Goal: Task Accomplishment & Management: Use online tool/utility

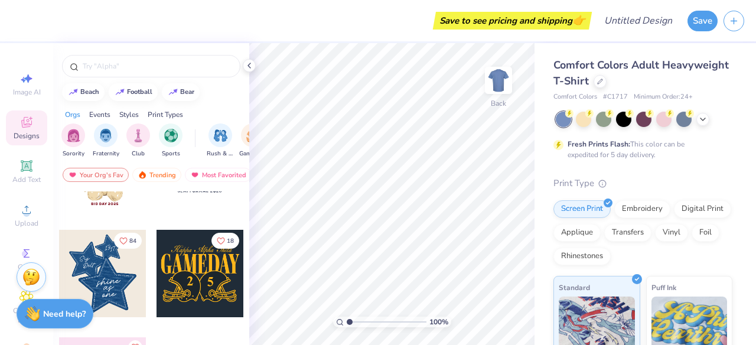
scroll to position [177, 0]
click at [72, 137] on img "filter for Sorority" at bounding box center [74, 135] width 14 height 14
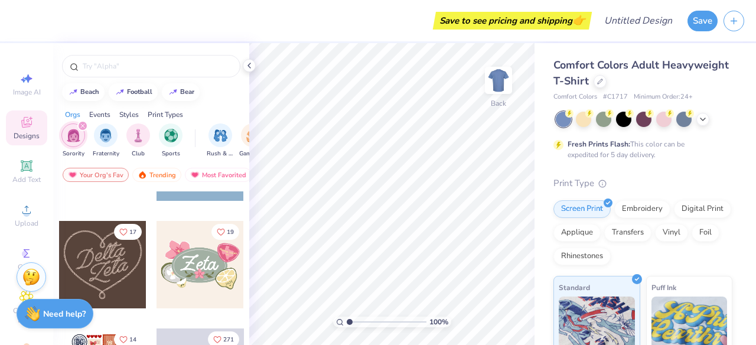
scroll to position [407, 0]
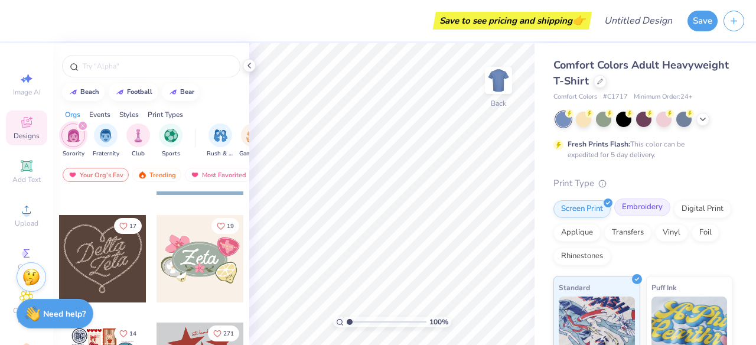
click at [648, 209] on div "Embroidery" at bounding box center [642, 207] width 56 height 18
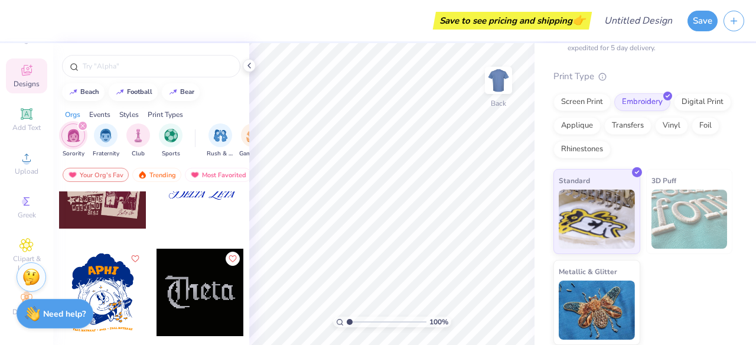
scroll to position [1947, 0]
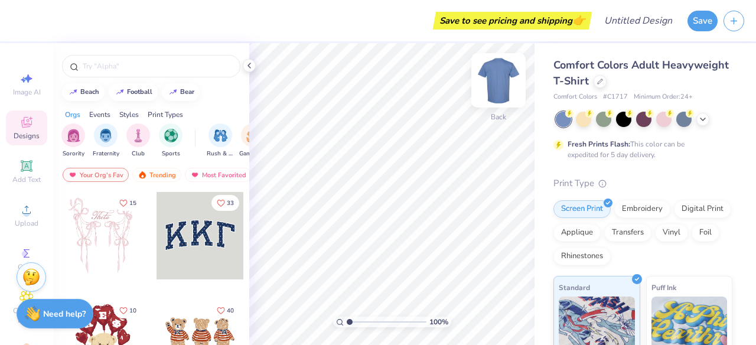
click at [501, 78] on img at bounding box center [498, 80] width 47 height 47
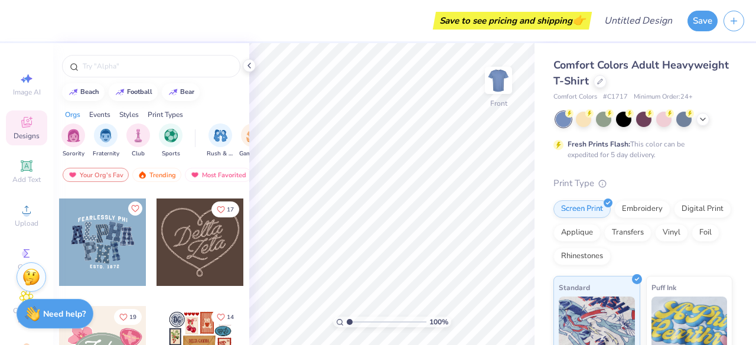
scroll to position [431, 0]
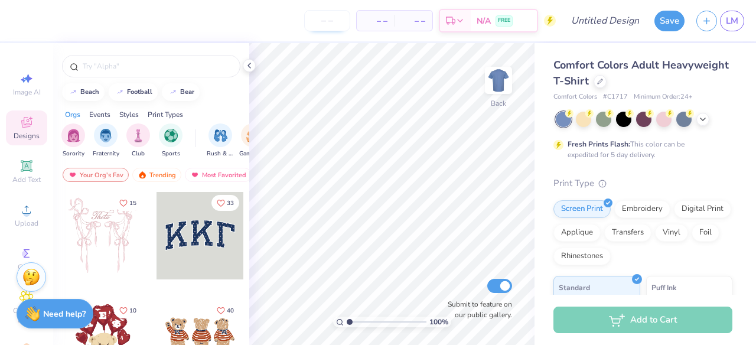
click at [327, 20] on input "number" at bounding box center [327, 20] width 46 height 21
click at [385, 16] on span "– –" at bounding box center [376, 21] width 24 height 12
click at [419, 19] on span "– –" at bounding box center [414, 21] width 24 height 12
click at [581, 78] on span "Comfort Colors Adult Heavyweight T-Shirt" at bounding box center [640, 73] width 175 height 30
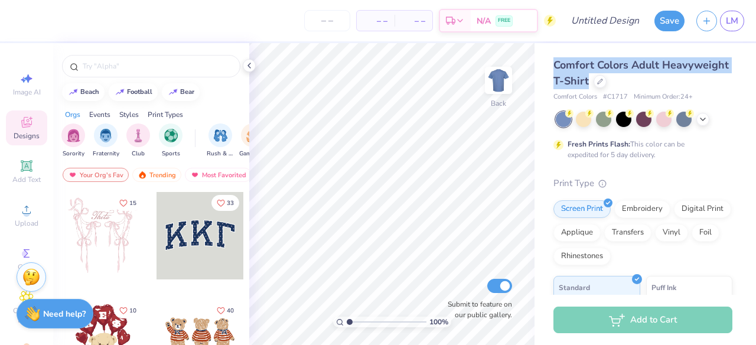
click at [581, 78] on span "Comfort Colors Adult Heavyweight T-Shirt" at bounding box center [640, 73] width 175 height 30
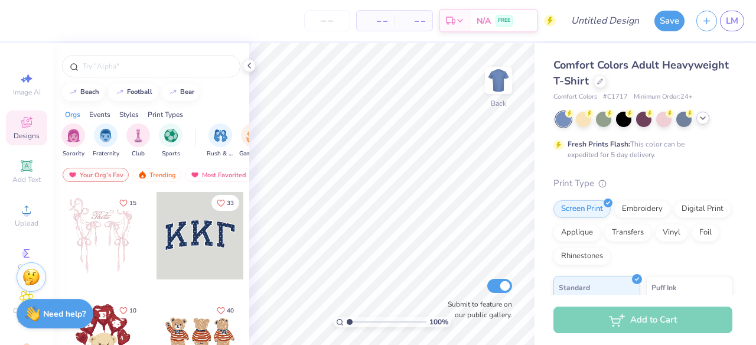
click at [698, 115] on icon at bounding box center [702, 117] width 9 height 9
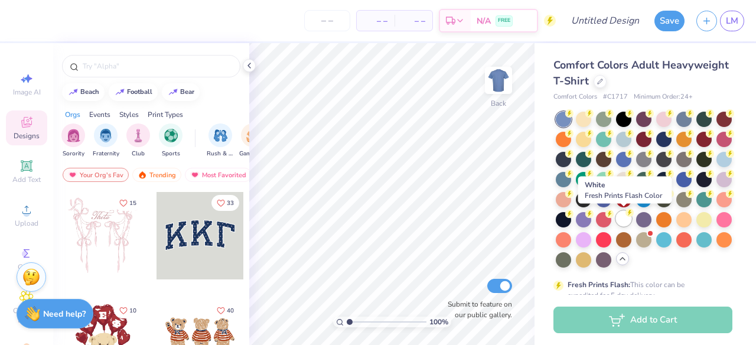
click at [628, 216] on div at bounding box center [623, 218] width 15 height 15
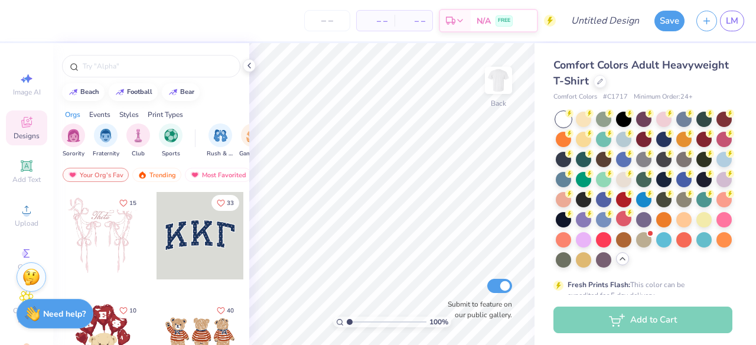
click at [635, 66] on span "Comfort Colors Adult Heavyweight T-Shirt" at bounding box center [640, 73] width 175 height 30
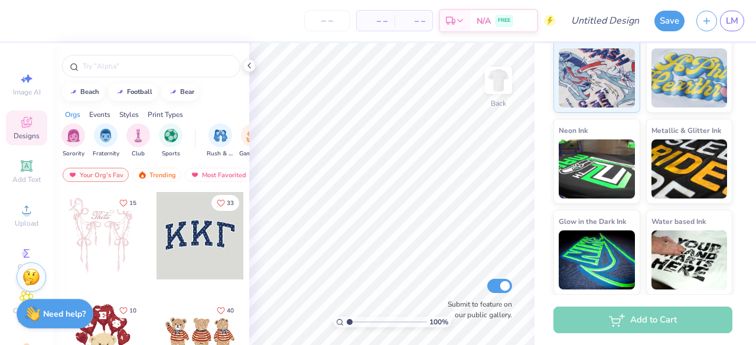
click at [184, 253] on div at bounding box center [200, 235] width 87 height 87
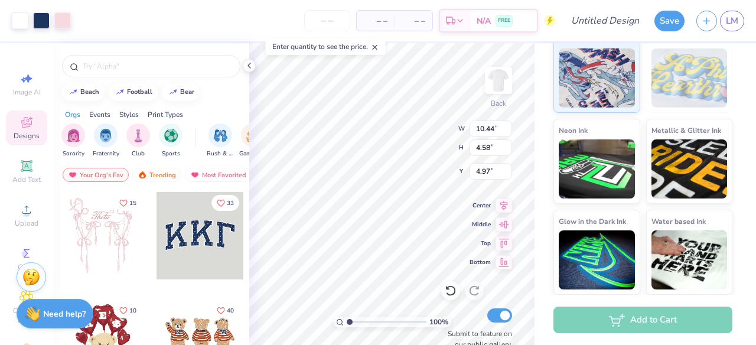
type input "4.98"
type input "10.26"
type input "4.38"
type input "5.07"
type input "10.44"
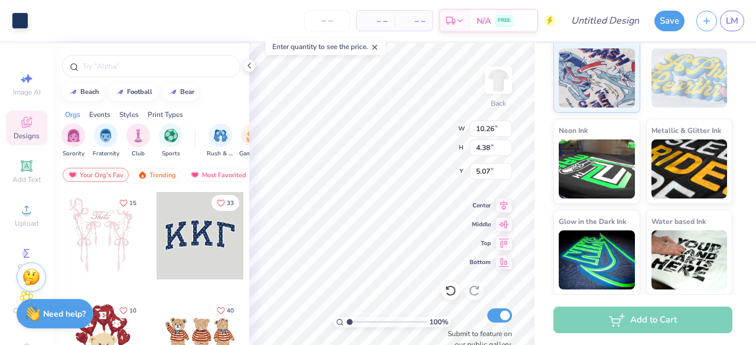
type input "4.58"
type input "4.93"
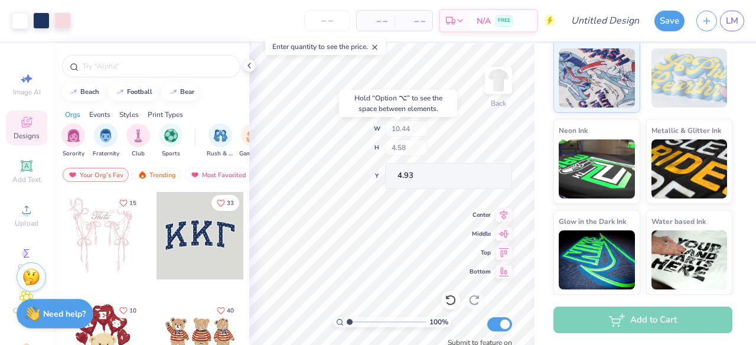
click at [430, 154] on div "100 % Back W 10.44 H 4.58 Y 4.93 Center Middle Top Bottom Submit to feature on …" at bounding box center [391, 194] width 285 height 302
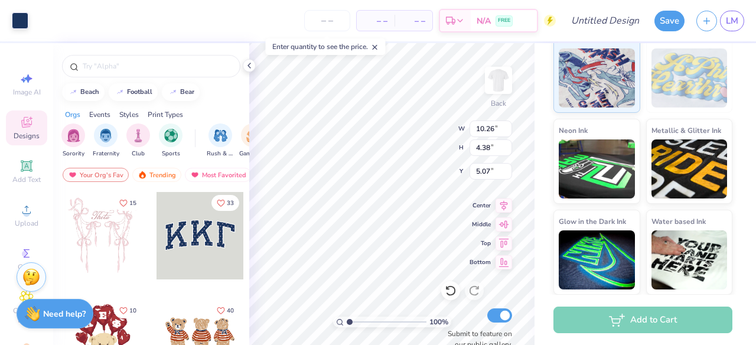
type input "5.09"
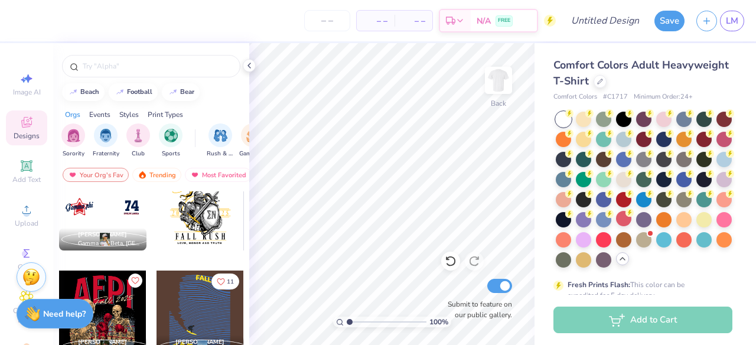
scroll to position [3167, 0]
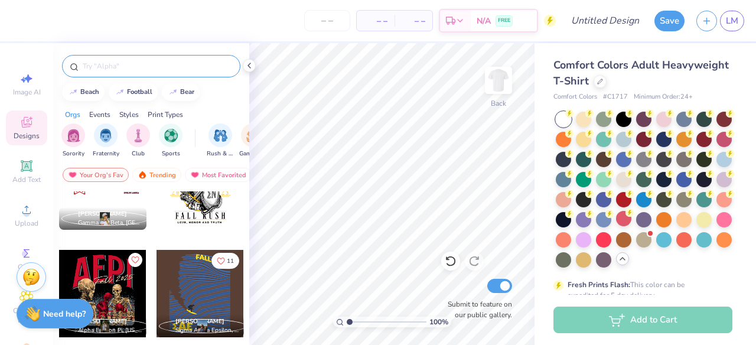
click at [126, 76] on div at bounding box center [151, 66] width 178 height 22
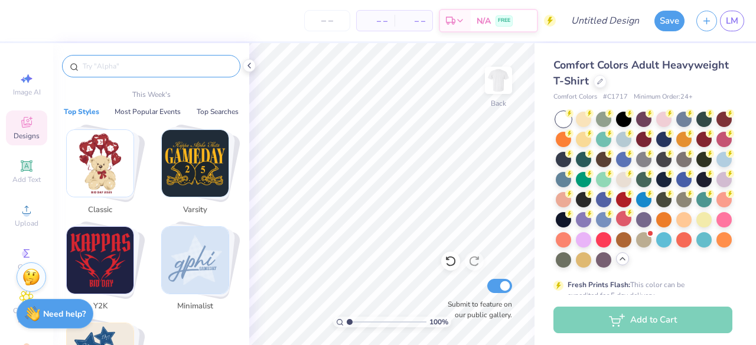
click at [125, 71] on input "text" at bounding box center [157, 66] width 151 height 12
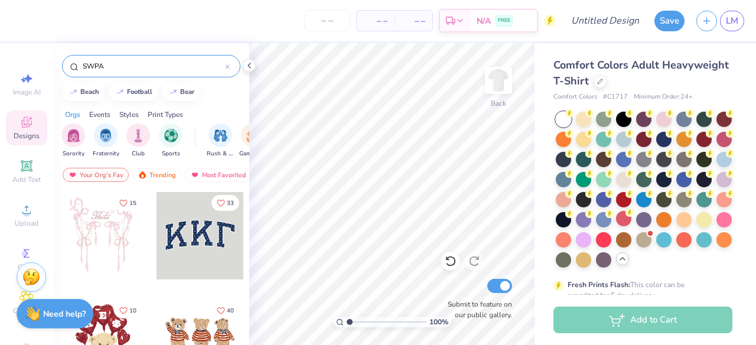
type input "SWPA"
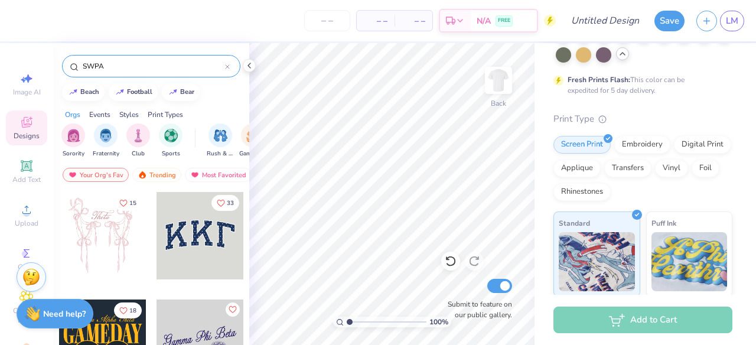
scroll to position [228, 0]
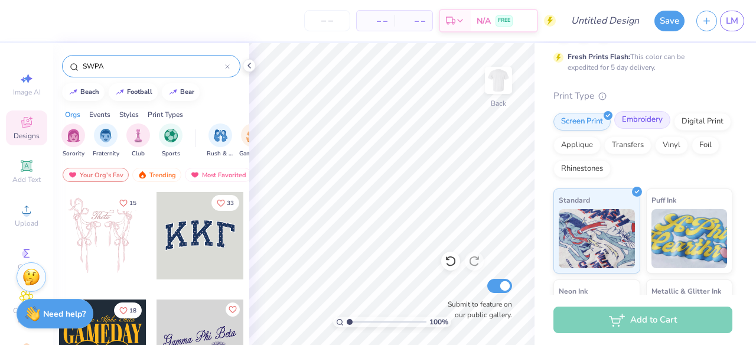
click at [627, 126] on div "Embroidery" at bounding box center [642, 120] width 56 height 18
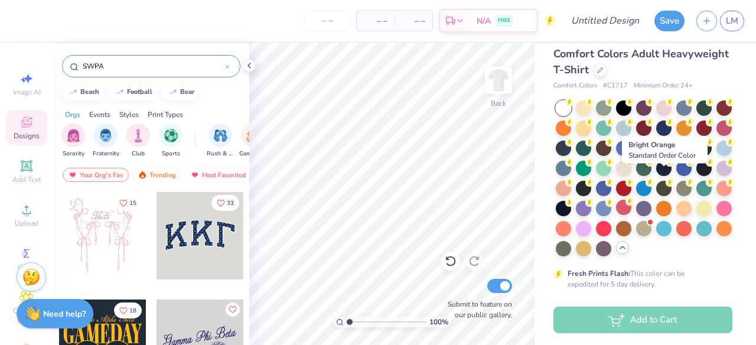
scroll to position [0, 0]
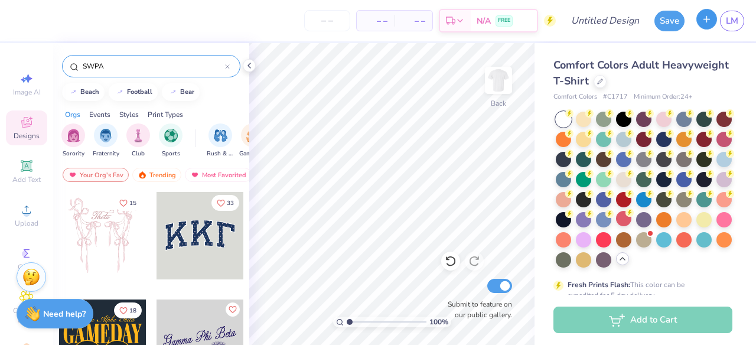
click at [703, 20] on icon "button" at bounding box center [707, 19] width 10 height 10
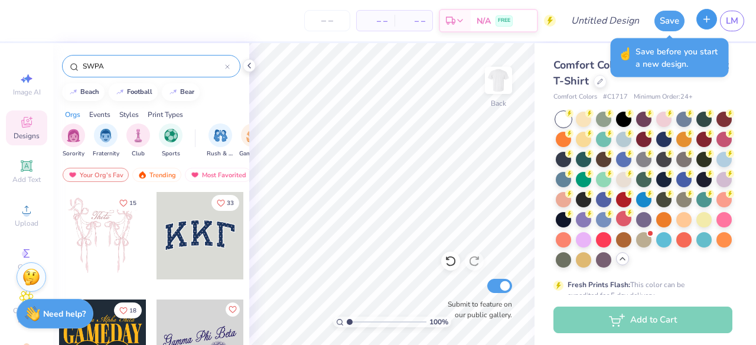
click at [707, 21] on line "button" at bounding box center [707, 19] width 0 height 6
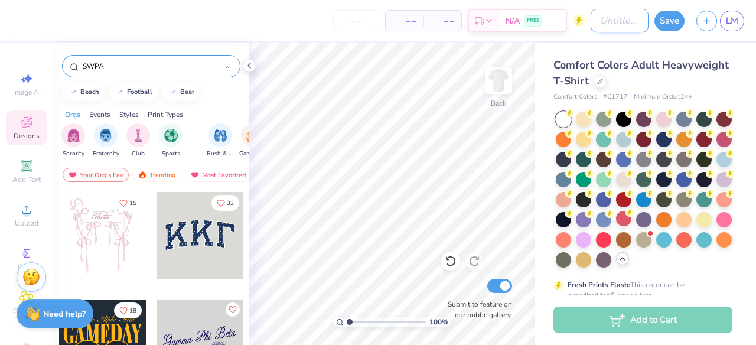
click at [624, 19] on input "Design Title" at bounding box center [620, 21] width 58 height 24
type input "swpa"
click at [674, 19] on button "Save" at bounding box center [669, 19] width 30 height 21
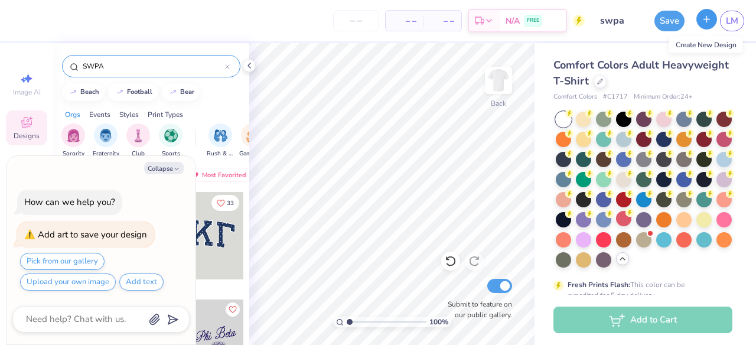
click at [710, 22] on icon "button" at bounding box center [707, 19] width 10 height 10
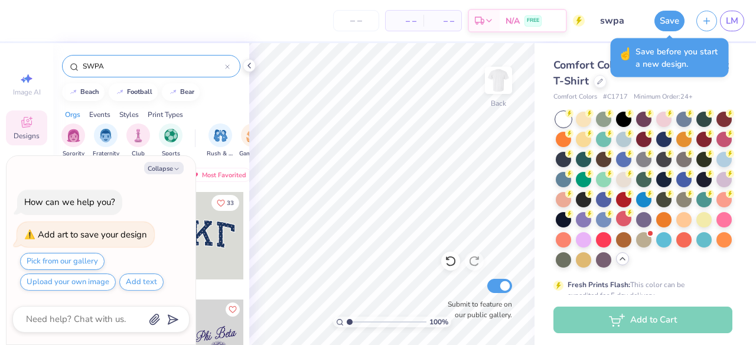
click at [691, 62] on span "Save before you start a new design." at bounding box center [679, 57] width 86 height 25
click at [665, 21] on button "Save" at bounding box center [669, 19] width 30 height 21
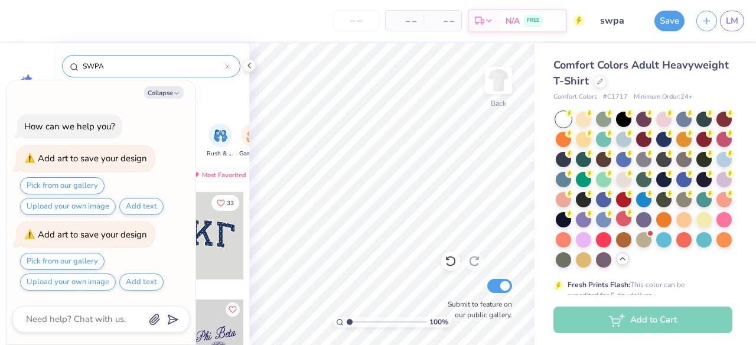
click at [220, 93] on div "beach football bear" at bounding box center [151, 92] width 196 height 18
click at [706, 23] on icon "button" at bounding box center [707, 19] width 10 height 10
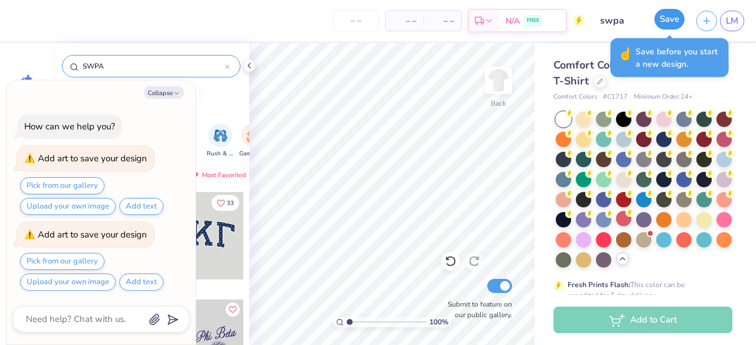
click at [663, 21] on button "Save" at bounding box center [669, 19] width 30 height 21
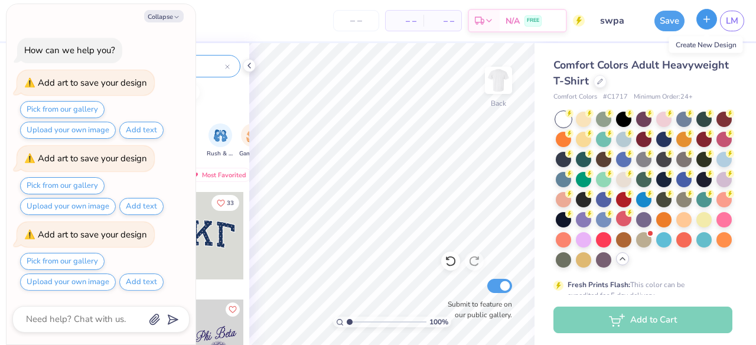
click at [704, 16] on icon "button" at bounding box center [707, 19] width 10 height 10
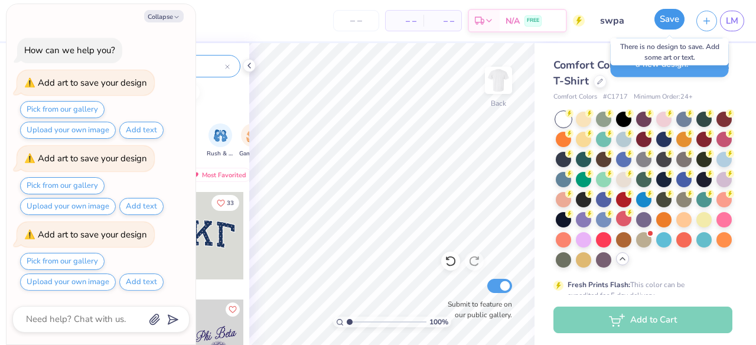
click at [662, 17] on button "Save" at bounding box center [669, 19] width 30 height 21
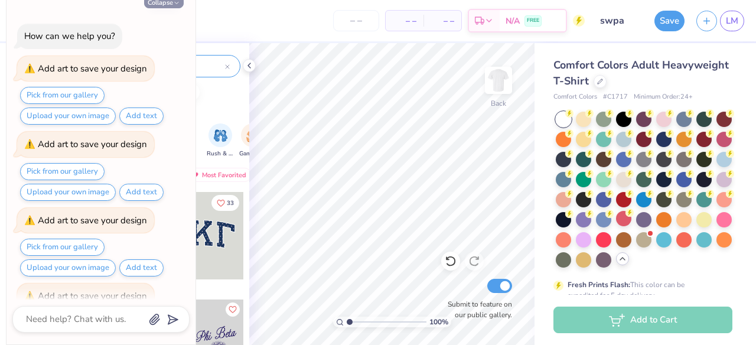
click at [175, 6] on icon "button" at bounding box center [176, 2] width 7 height 7
type textarea "x"
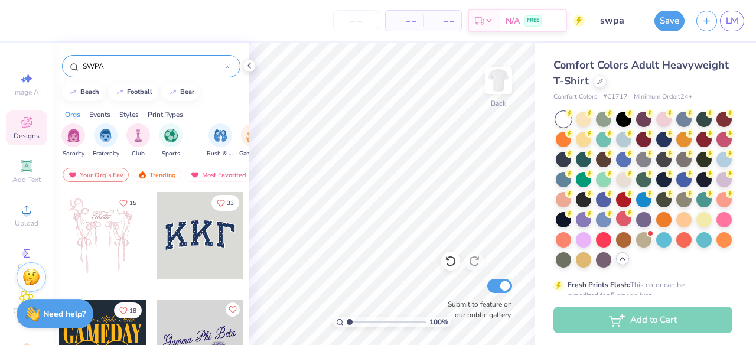
click at [226, 70] on div at bounding box center [227, 66] width 5 height 11
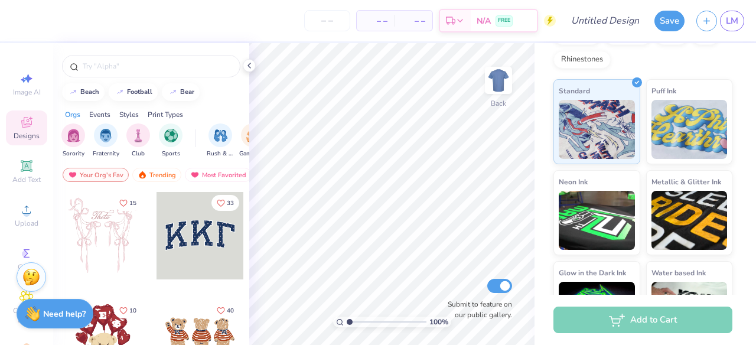
scroll to position [248, 0]
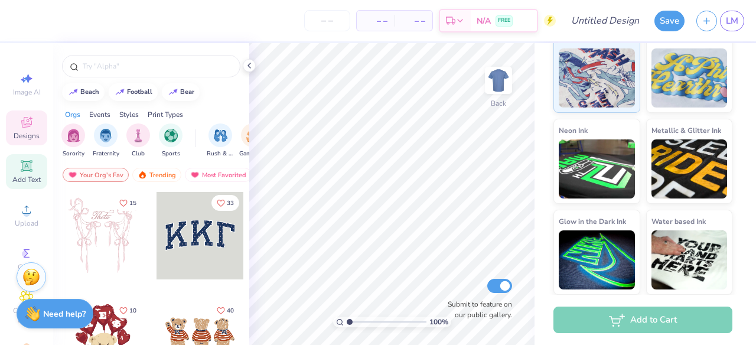
click at [25, 171] on icon at bounding box center [26, 166] width 14 height 14
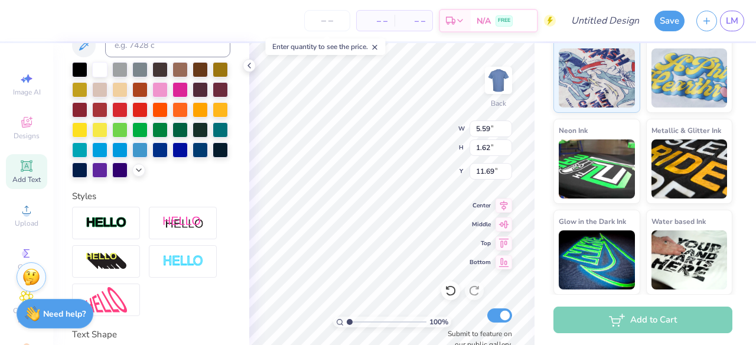
scroll to position [255, 0]
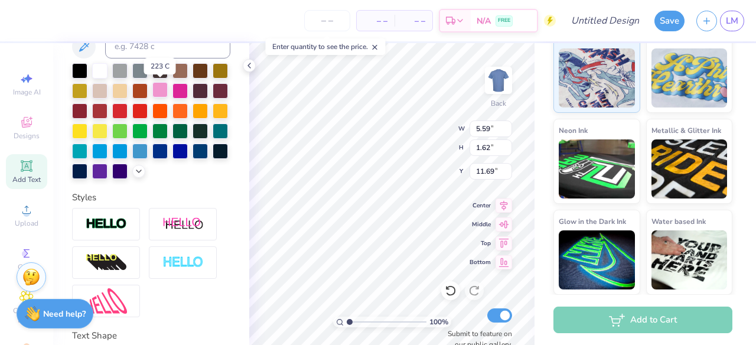
click at [165, 89] on div at bounding box center [159, 89] width 15 height 15
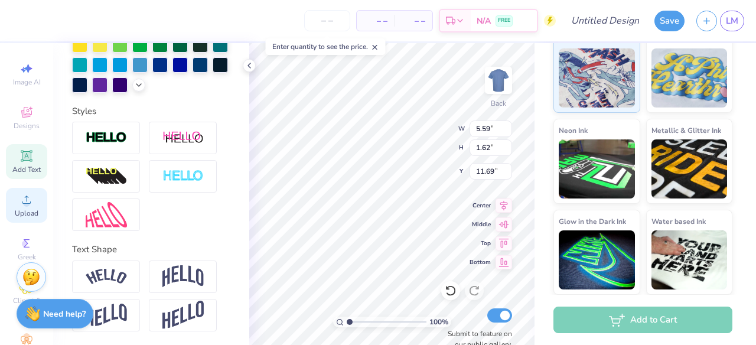
scroll to position [0, 0]
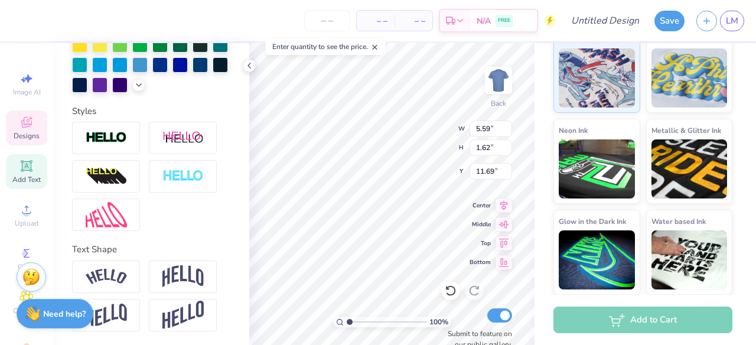
click at [27, 132] on span "Designs" at bounding box center [27, 135] width 26 height 9
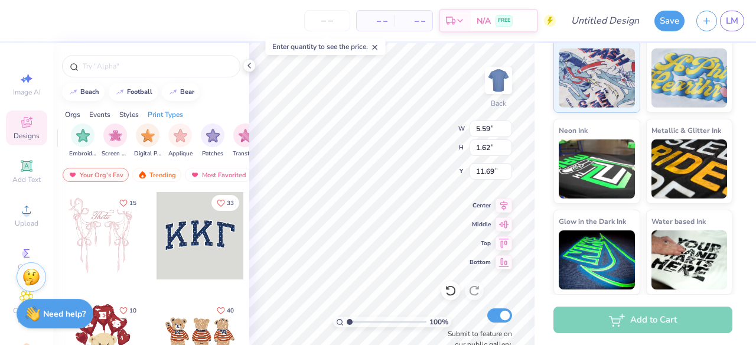
scroll to position [0, 1000]
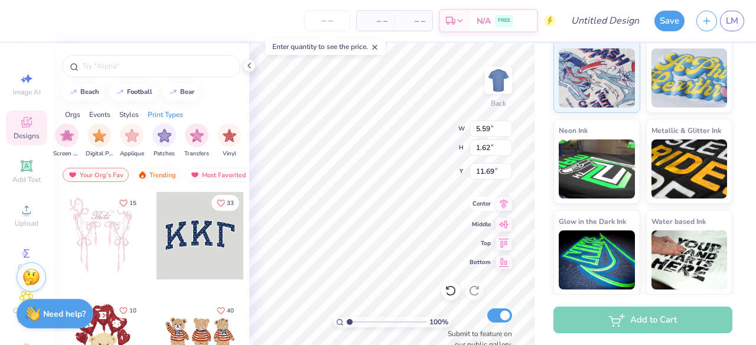
click at [501, 206] on icon at bounding box center [504, 204] width 8 height 10
click at [507, 241] on icon at bounding box center [504, 241] width 10 height 9
click at [505, 261] on icon at bounding box center [504, 260] width 17 height 14
type input "22.88"
click at [502, 206] on icon at bounding box center [504, 204] width 8 height 10
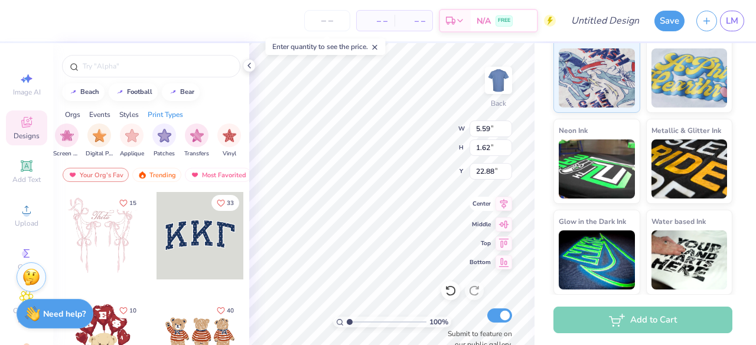
click at [502, 206] on icon at bounding box center [504, 204] width 8 height 10
click at [501, 202] on icon at bounding box center [504, 204] width 8 height 10
click at [475, 202] on span "Center" at bounding box center [480, 204] width 21 height 8
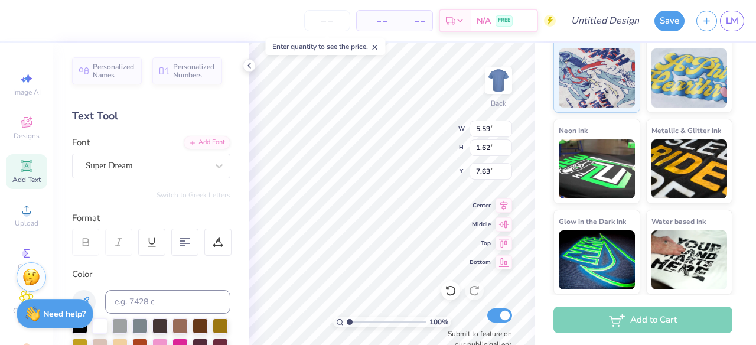
type input "7.35"
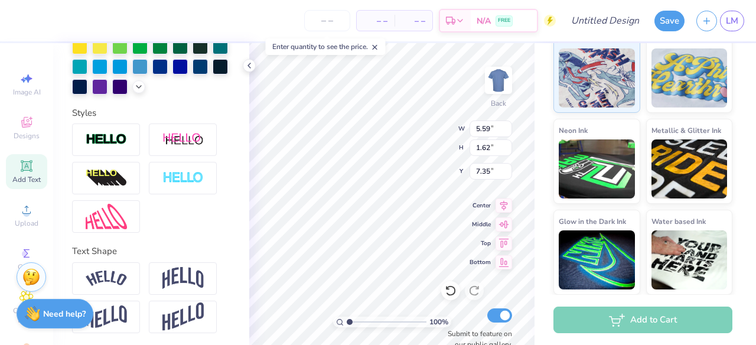
scroll to position [341, 0]
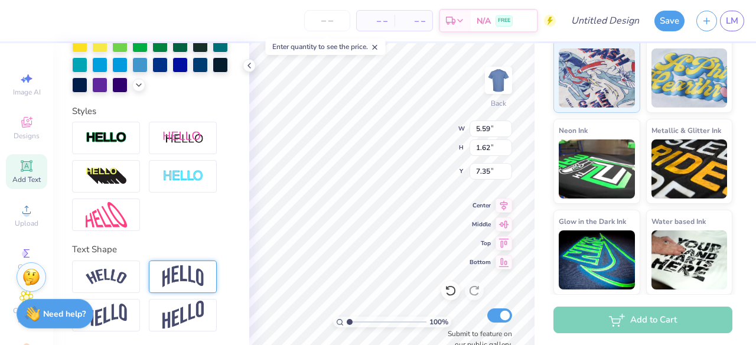
type textarea "SWPA"
click at [174, 278] on img at bounding box center [182, 276] width 41 height 22
click at [506, 126] on input "5.6" at bounding box center [491, 128] width 43 height 17
type input "5.61"
type input "2.65"
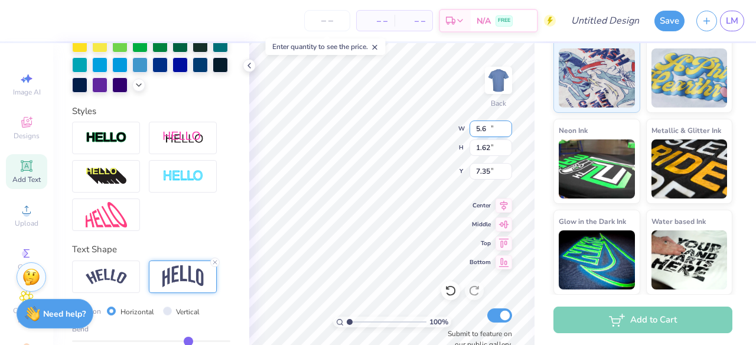
type input "6.83"
click at [506, 126] on input "5.61" at bounding box center [491, 128] width 43 height 17
click at [506, 126] on input "5.62" at bounding box center [491, 128] width 43 height 17
click at [506, 126] on input "5.63" at bounding box center [491, 128] width 43 height 17
type input "5.64"
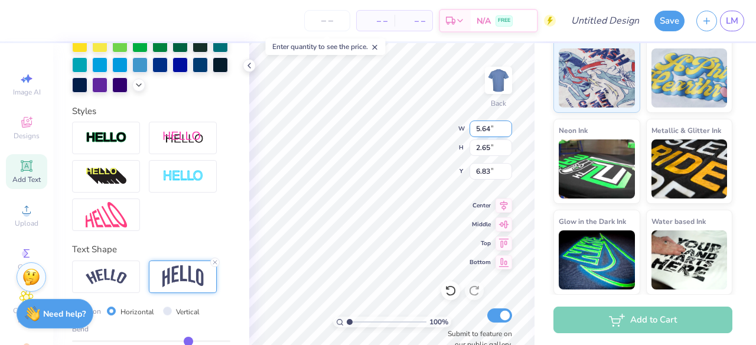
click at [506, 126] on input "5.64" at bounding box center [491, 128] width 43 height 17
type input "2.64"
click at [506, 151] on input "2.64" at bounding box center [491, 147] width 43 height 17
type input "6.87"
type input "2.63"
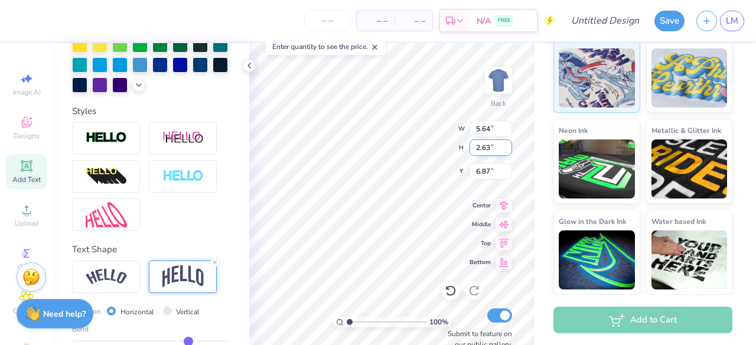
click at [506, 151] on input "2.63" at bounding box center [491, 147] width 43 height 17
type input "5.63"
click at [507, 133] on input "5.63" at bounding box center [491, 128] width 43 height 17
type input "6.84"
click at [507, 132] on input "5.62" at bounding box center [491, 128] width 43 height 17
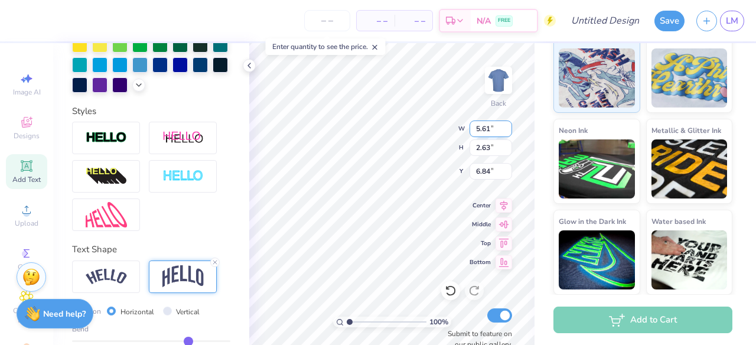
click at [507, 132] on input "5.61" at bounding box center [491, 128] width 43 height 17
click at [507, 132] on input "5.6" at bounding box center [491, 128] width 43 height 17
click at [507, 132] on input "5.59" at bounding box center [491, 128] width 43 height 17
click at [506, 132] on input "5.58" at bounding box center [491, 128] width 43 height 17
type input "5.57"
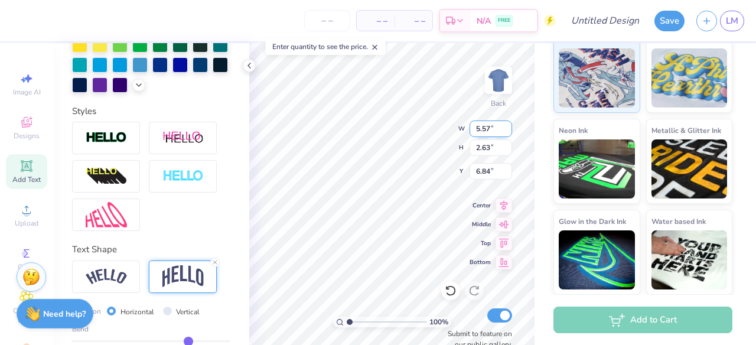
click at [506, 132] on input "5.57" at bounding box center [491, 128] width 43 height 17
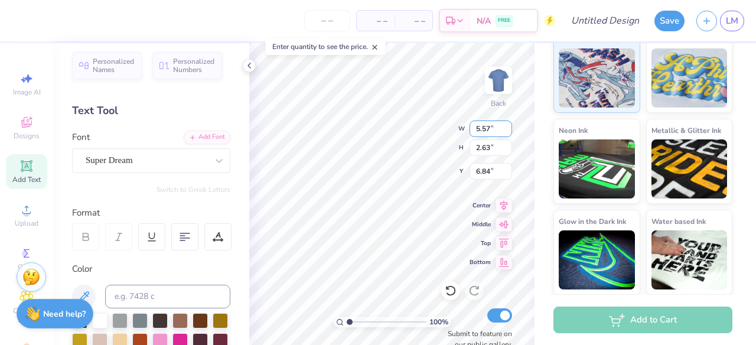
scroll to position [0, 0]
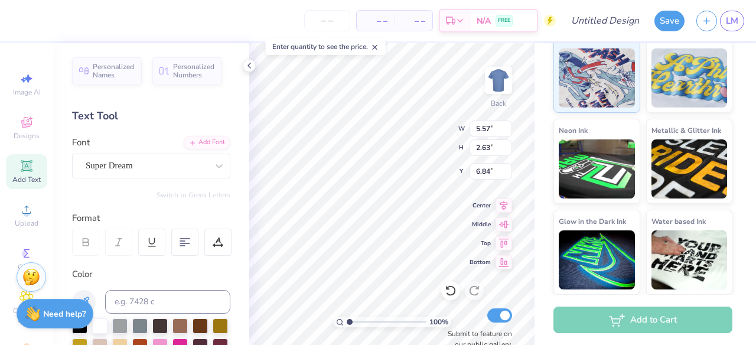
click at [120, 178] on div "Personalized Names Personalized Numbers Text Tool Add Font Font Super Dream Swi…" at bounding box center [151, 194] width 196 height 302
type input "2.54"
type input "6.89"
click at [126, 169] on div "Super Dream" at bounding box center [146, 166] width 124 height 18
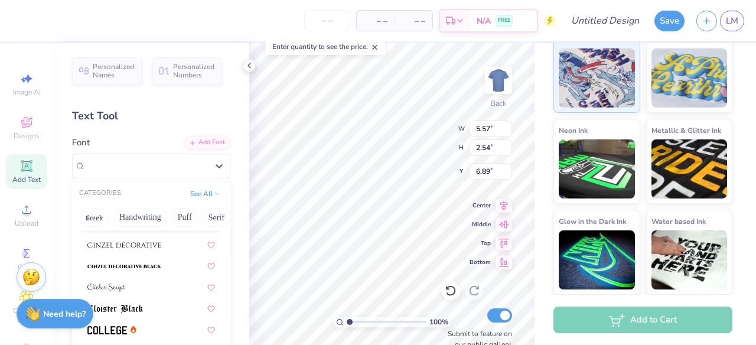
scroll to position [1465, 0]
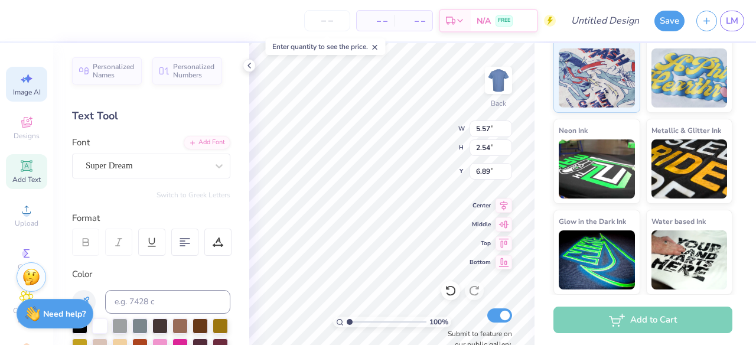
click at [27, 89] on span "Image AI" at bounding box center [27, 91] width 28 height 9
select select "4"
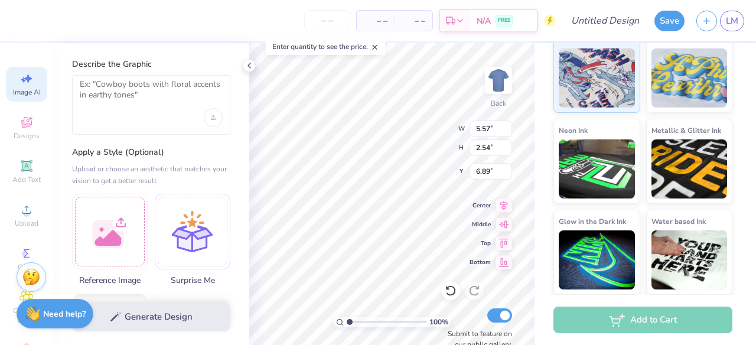
scroll to position [19, 0]
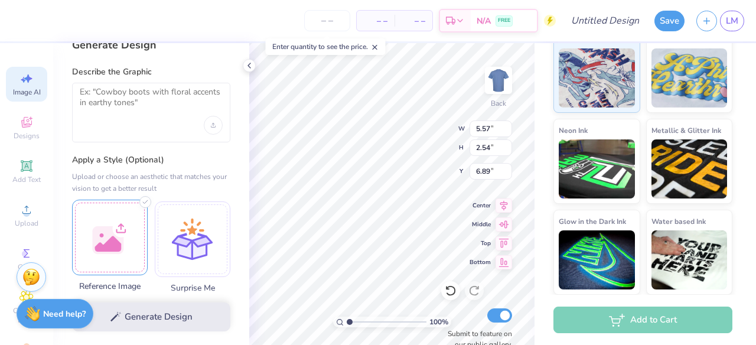
click at [127, 227] on div at bounding box center [110, 238] width 76 height 76
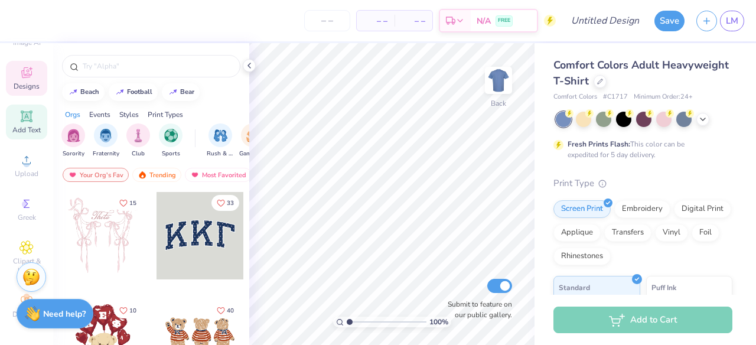
scroll to position [52, 0]
click at [151, 71] on div at bounding box center [151, 66] width 178 height 22
click at [151, 71] on input "text" at bounding box center [157, 66] width 151 height 12
type input "elements"
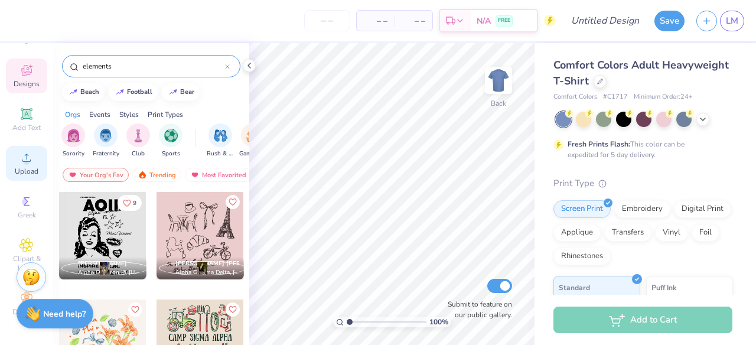
click at [22, 159] on icon at bounding box center [26, 158] width 14 height 14
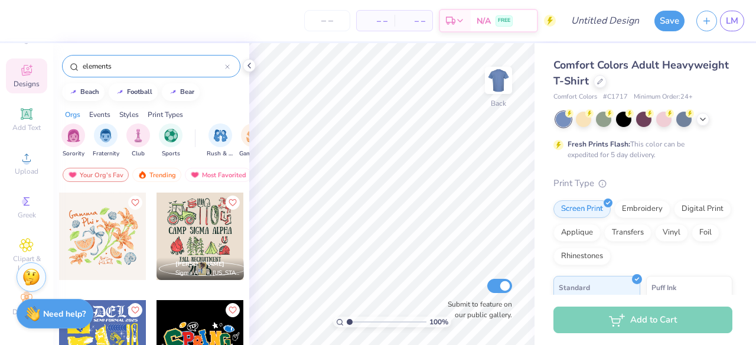
scroll to position [153, 0]
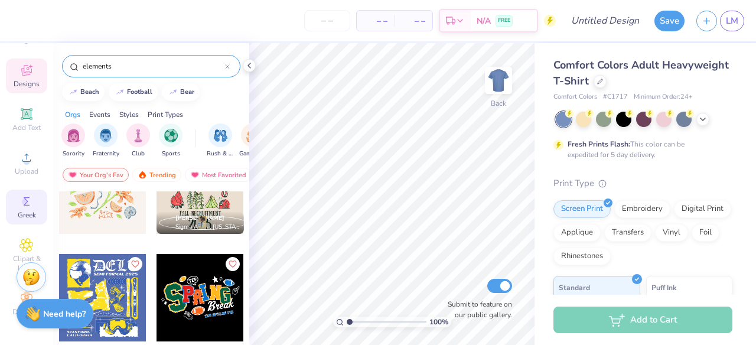
click at [22, 206] on icon at bounding box center [26, 201] width 14 height 14
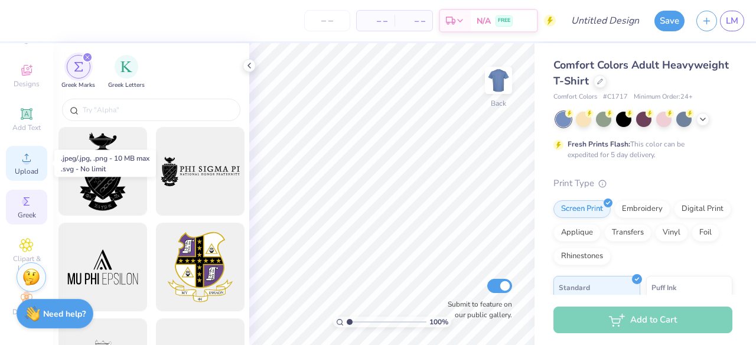
click at [27, 162] on circle at bounding box center [26, 161] width 6 height 6
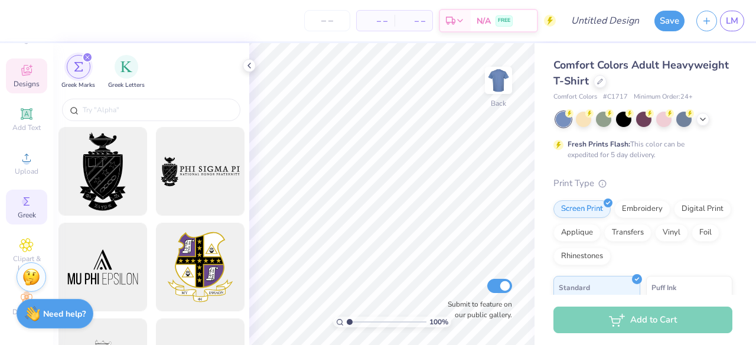
click at [38, 76] on div "Designs" at bounding box center [26, 75] width 41 height 35
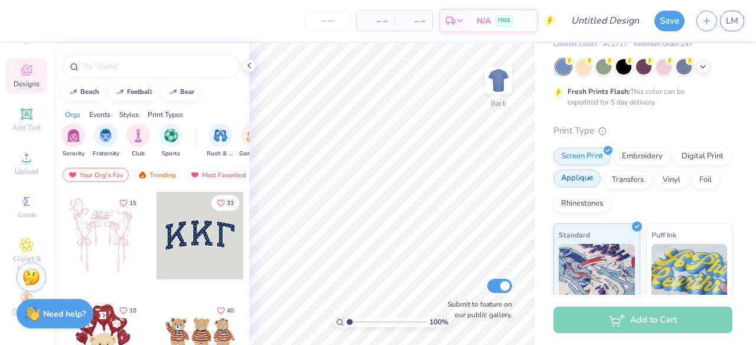
scroll to position [0, 0]
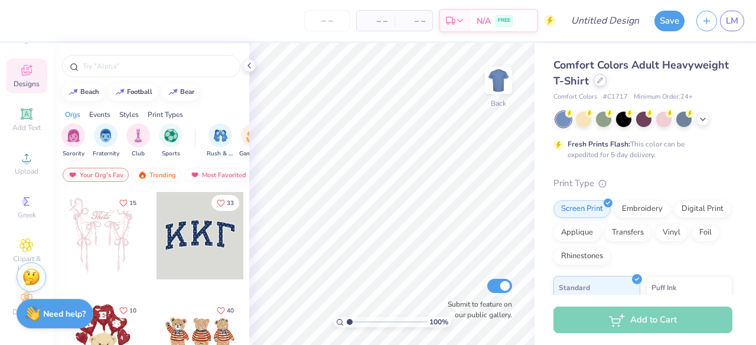
click at [601, 80] on icon at bounding box center [600, 80] width 5 height 5
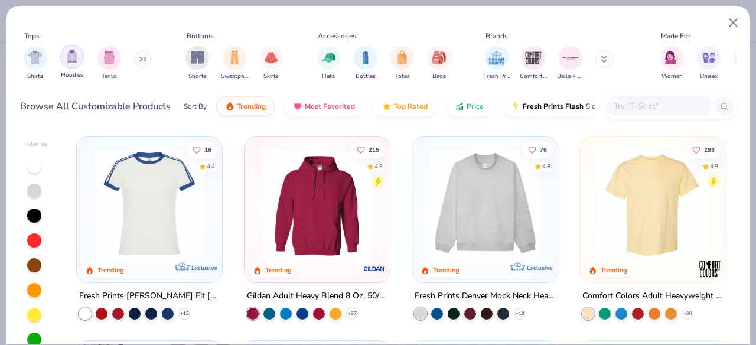
click at [68, 58] on img "filter for Hoodies" at bounding box center [72, 57] width 13 height 14
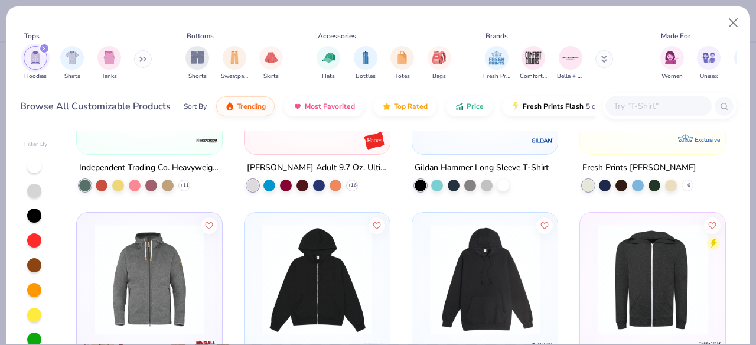
scroll to position [1153, 0]
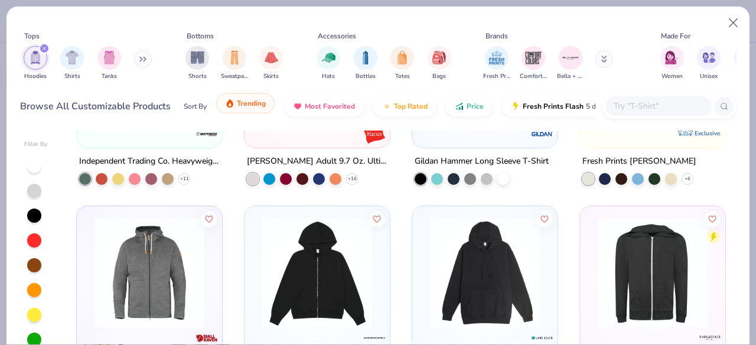
click at [258, 108] on span "Trending" at bounding box center [251, 103] width 29 height 9
click at [249, 107] on span "Trending" at bounding box center [251, 103] width 29 height 9
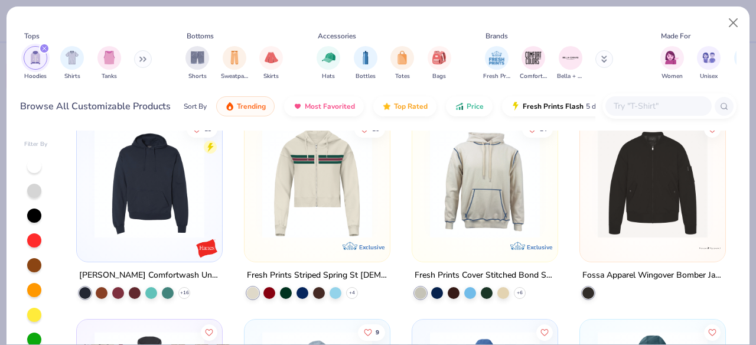
scroll to position [4502, 0]
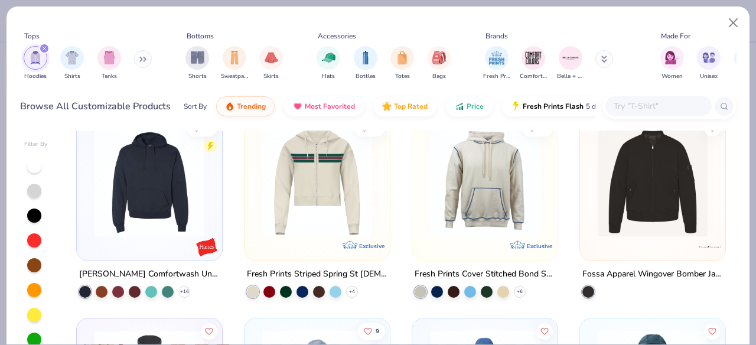
click at [637, 104] on input "text" at bounding box center [658, 106] width 91 height 14
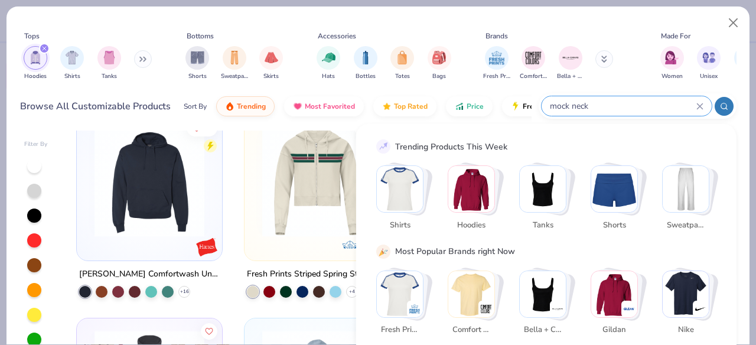
type input "mock neck"
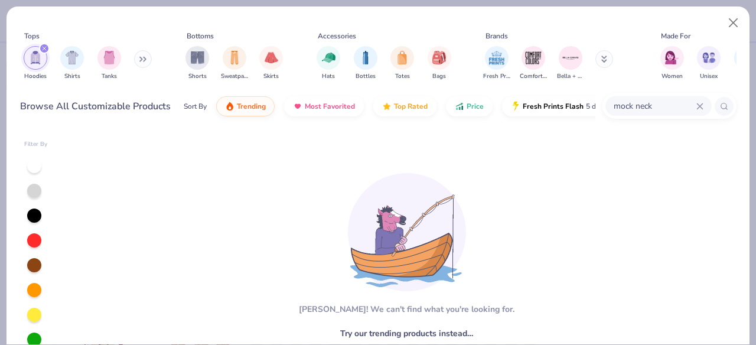
click at [639, 108] on input "mock neck" at bounding box center [655, 106] width 84 height 14
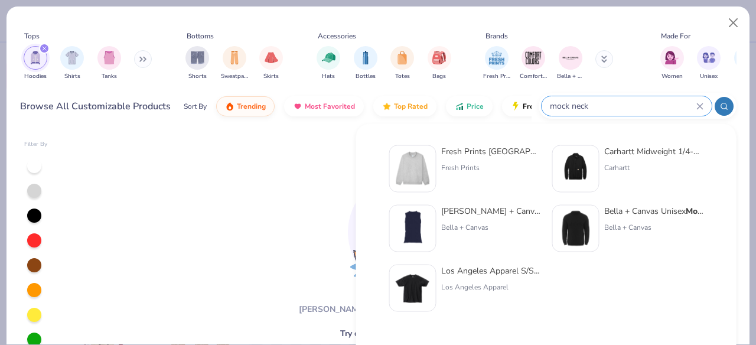
click at [141, 58] on button at bounding box center [143, 59] width 18 height 18
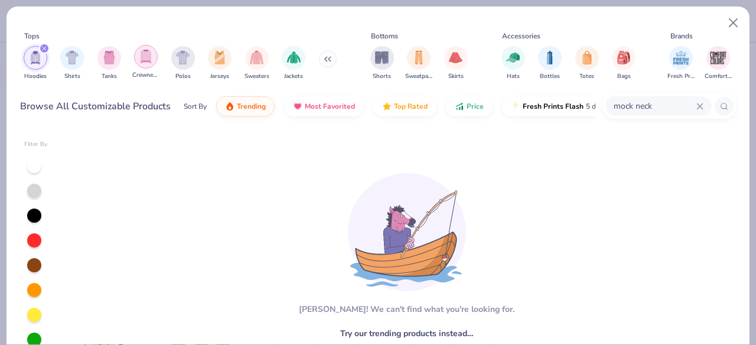
click at [145, 57] on img "filter for Crewnecks" at bounding box center [145, 57] width 13 height 14
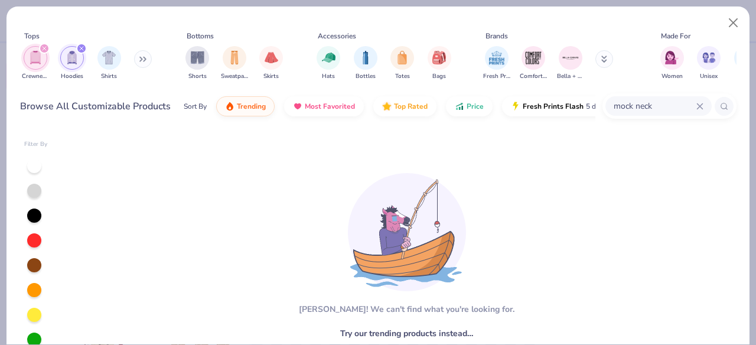
click at [138, 60] on button at bounding box center [143, 59] width 18 height 18
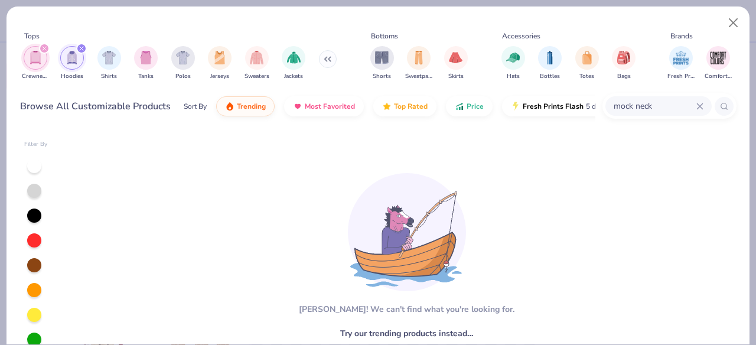
click at [268, 187] on div "[PERSON_NAME]! We can't find what you're looking for. Try our trending products…" at bounding box center [401, 282] width 352 height 242
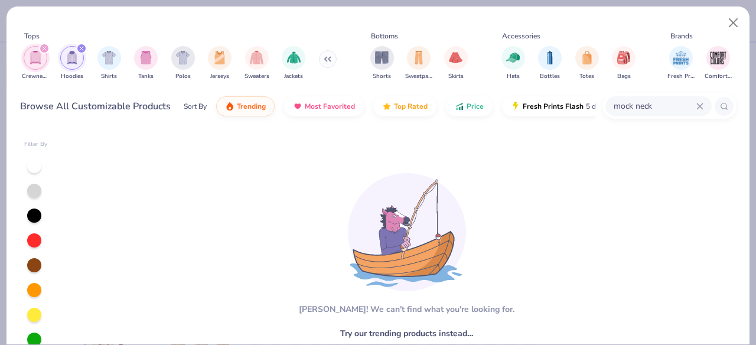
click at [629, 109] on input "mock neck" at bounding box center [655, 106] width 84 height 14
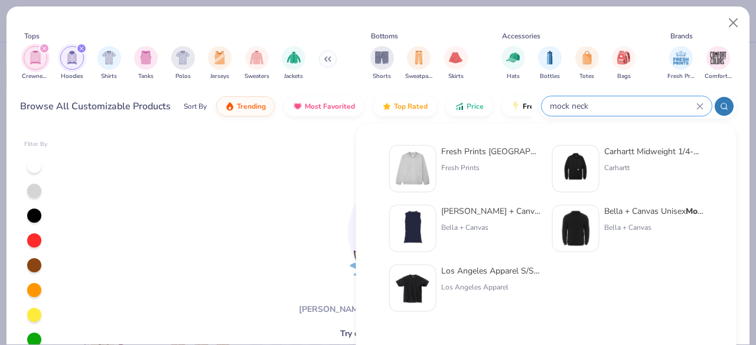
click at [629, 109] on input "mock neck" at bounding box center [623, 106] width 148 height 14
click at [499, 151] on div "Fresh Prints Denver Mock Neck Heavyweight Sweatshirt" at bounding box center [490, 151] width 99 height 12
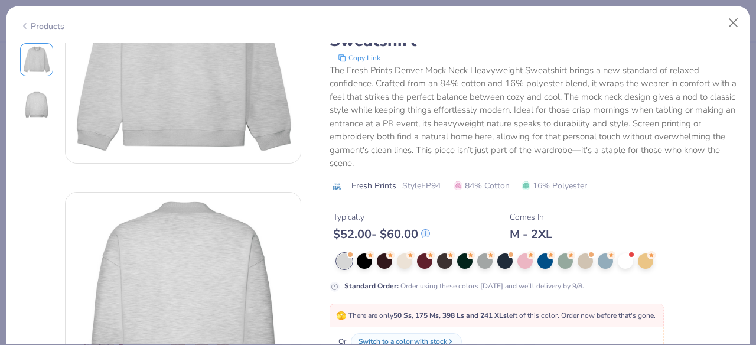
scroll to position [116, 0]
click at [621, 263] on div at bounding box center [625, 259] width 15 height 15
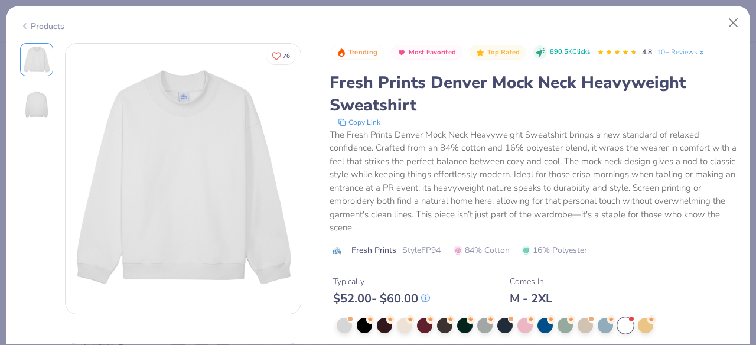
scroll to position [1, 0]
click at [40, 106] on img at bounding box center [36, 104] width 28 height 28
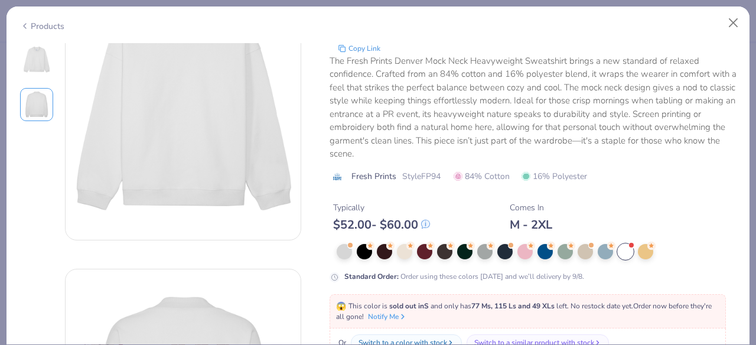
scroll to position [0, 0]
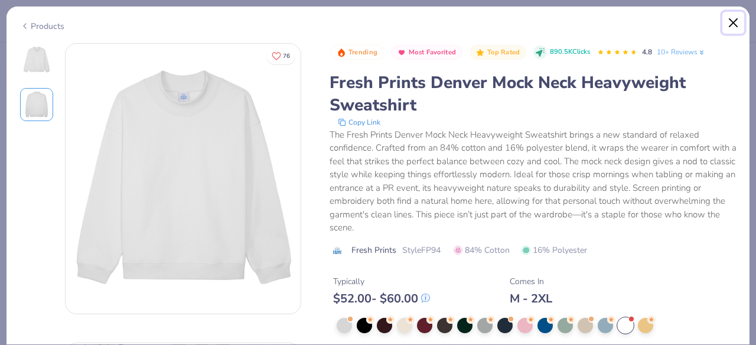
click at [732, 21] on button "Close" at bounding box center [733, 23] width 22 height 22
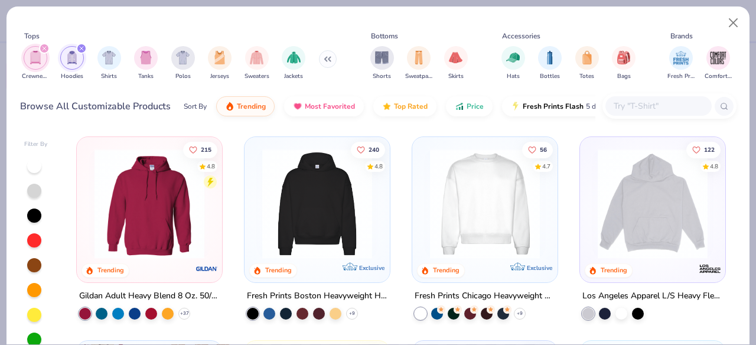
scroll to position [1, 0]
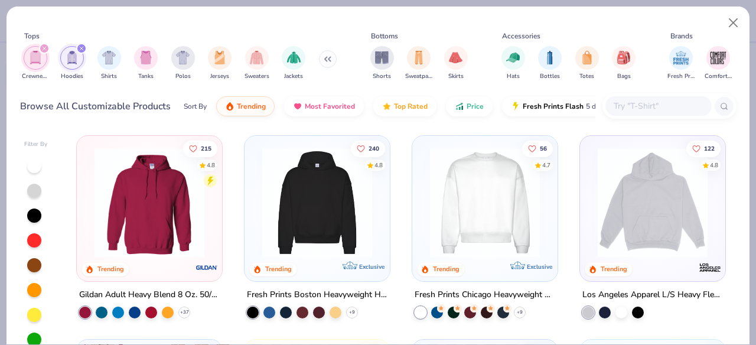
click at [647, 203] on img at bounding box center [653, 203] width 122 height 110
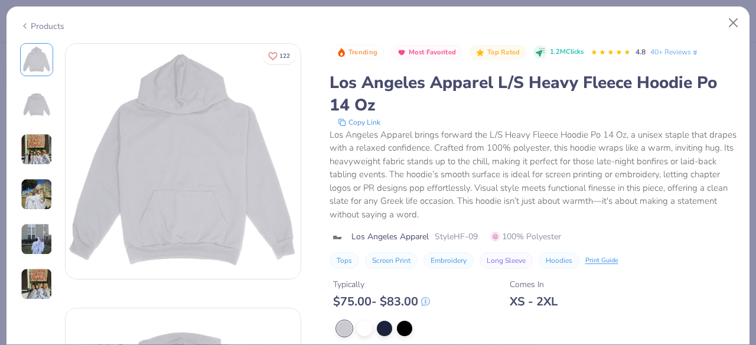
click at [46, 100] on img at bounding box center [36, 104] width 28 height 28
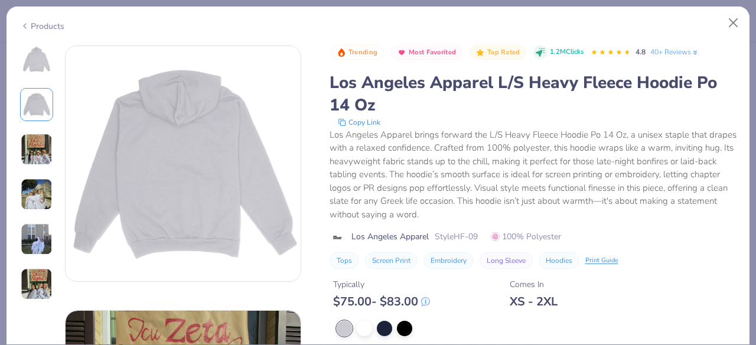
scroll to position [265, 0]
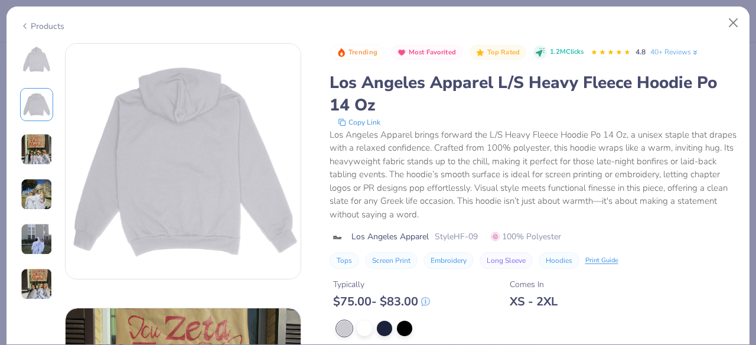
click at [41, 147] on img at bounding box center [37, 149] width 32 height 32
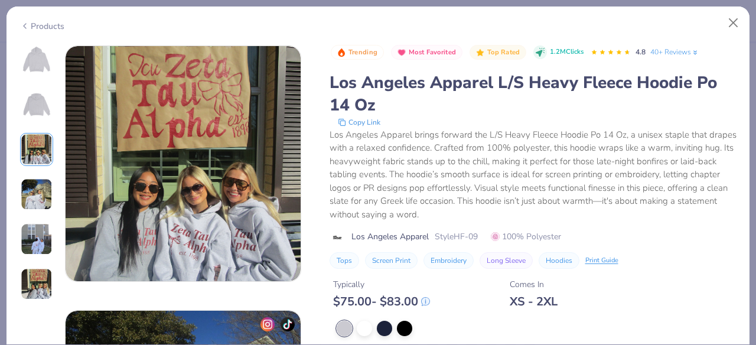
scroll to position [529, 0]
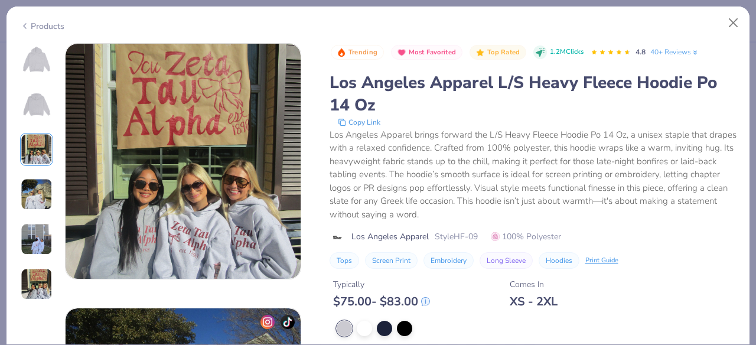
click at [41, 193] on img at bounding box center [37, 194] width 32 height 32
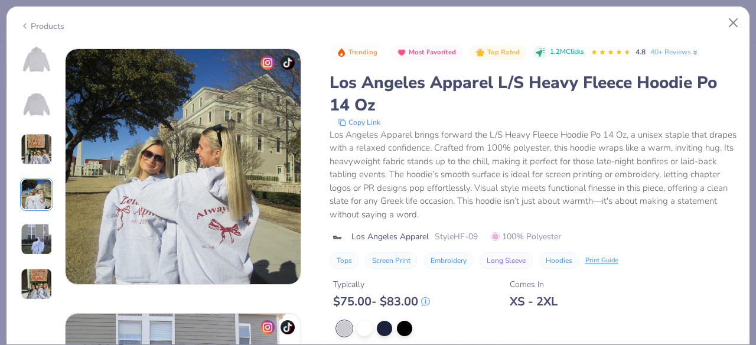
scroll to position [794, 0]
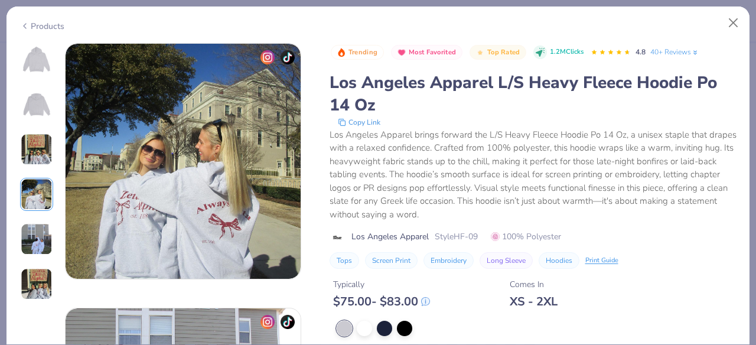
click at [43, 240] on img at bounding box center [37, 239] width 32 height 32
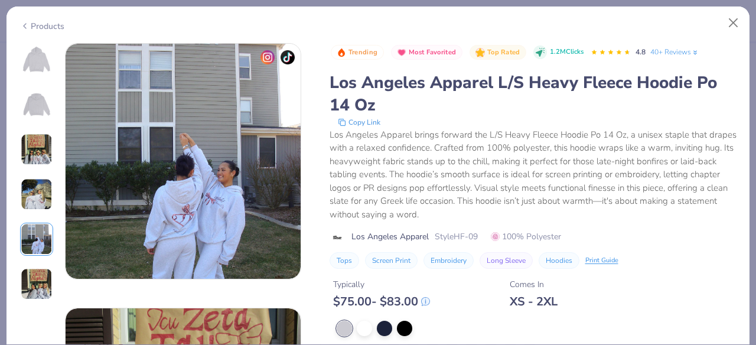
click at [40, 269] on img at bounding box center [37, 284] width 32 height 32
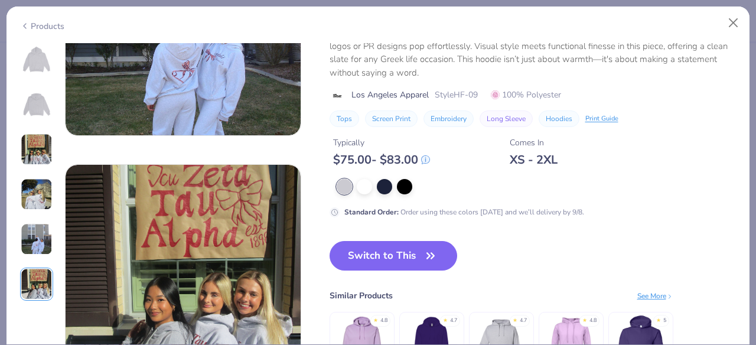
scroll to position [1161, 0]
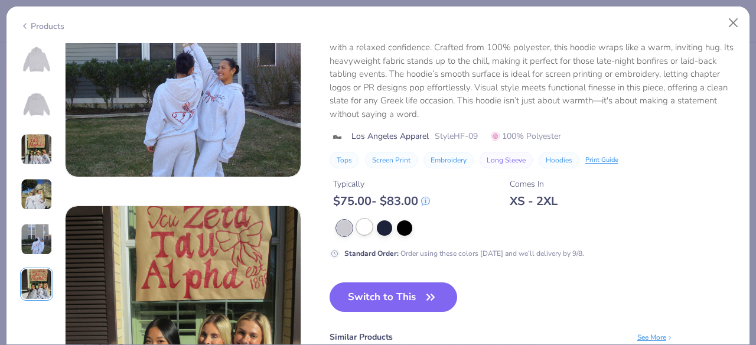
click at [365, 229] on div at bounding box center [364, 226] width 15 height 15
click at [364, 229] on div at bounding box center [364, 227] width 15 height 15
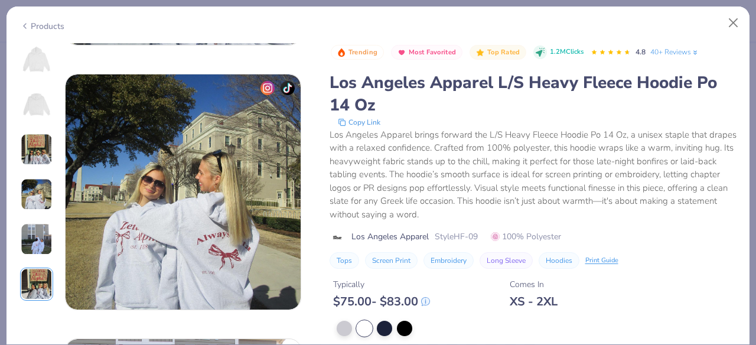
scroll to position [749, 0]
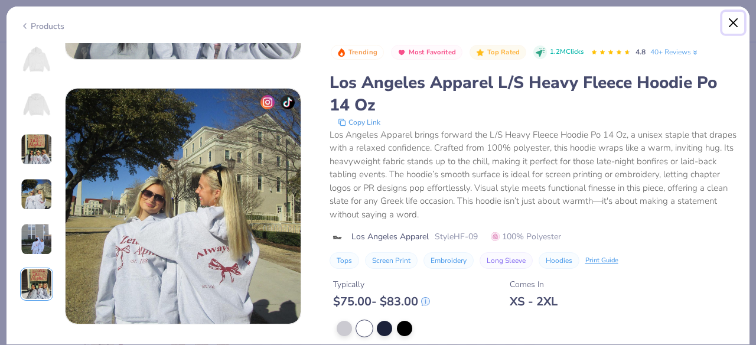
click at [737, 24] on button "Close" at bounding box center [733, 23] width 22 height 22
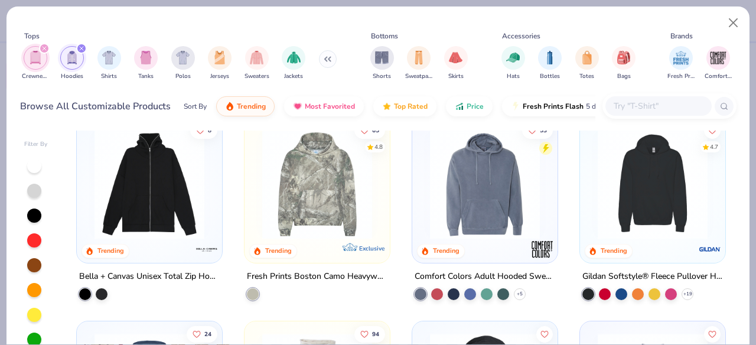
scroll to position [223, 0]
click at [484, 186] on img at bounding box center [485, 185] width 122 height 110
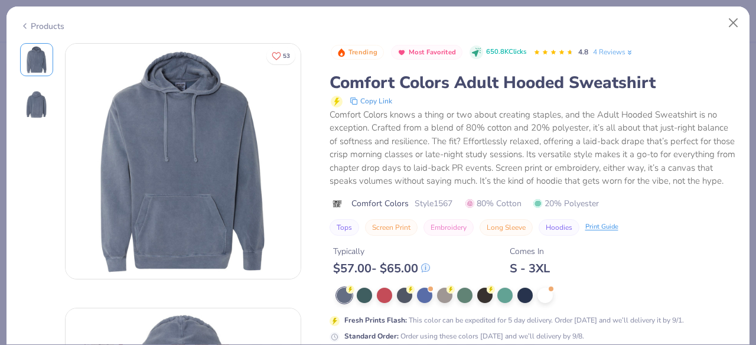
scroll to position [28, 0]
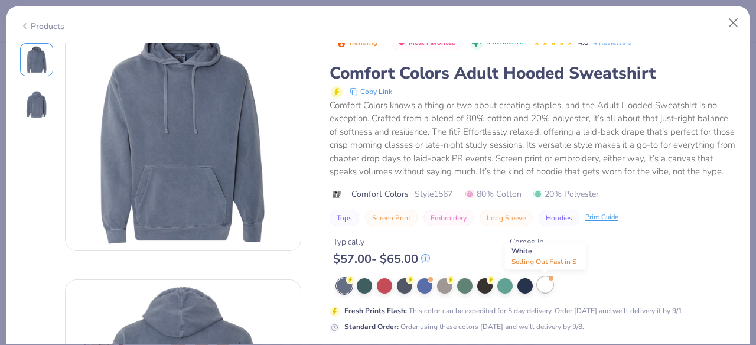
click at [548, 286] on div at bounding box center [545, 284] width 15 height 15
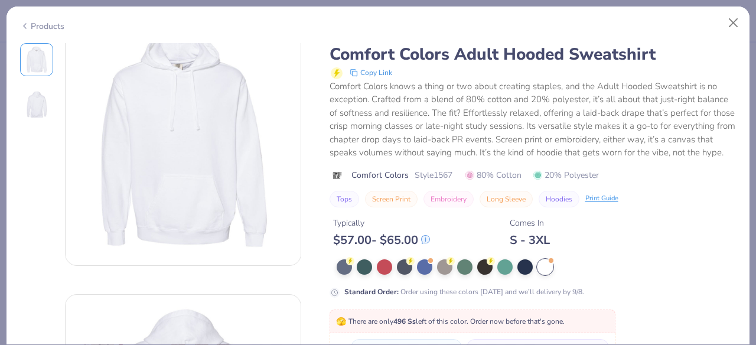
click at [30, 104] on img at bounding box center [36, 104] width 28 height 28
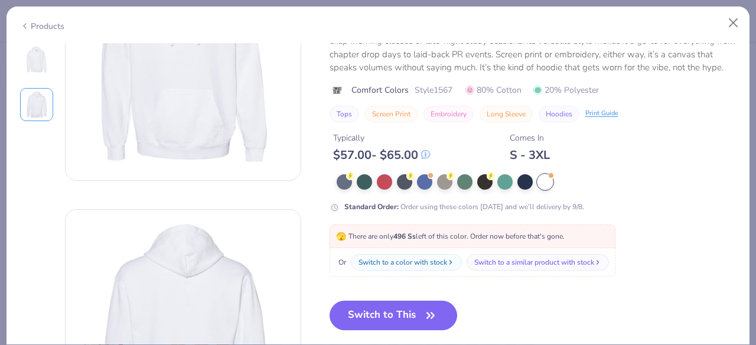
scroll to position [116, 0]
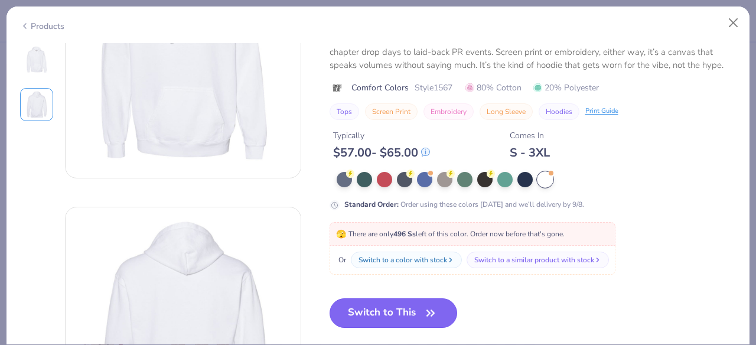
click at [382, 315] on button "Switch to This" at bounding box center [394, 313] width 128 height 30
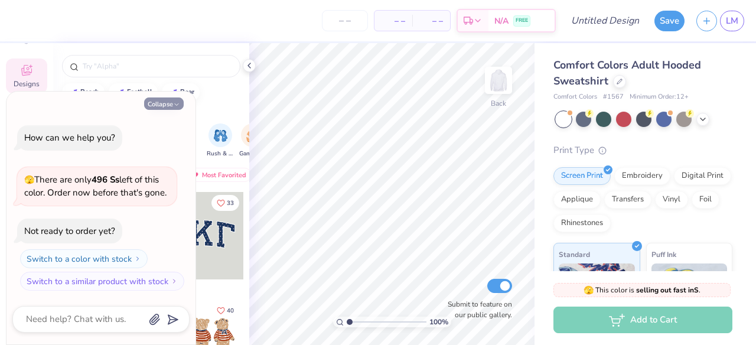
click at [161, 106] on button "Collapse" at bounding box center [164, 103] width 40 height 12
type textarea "x"
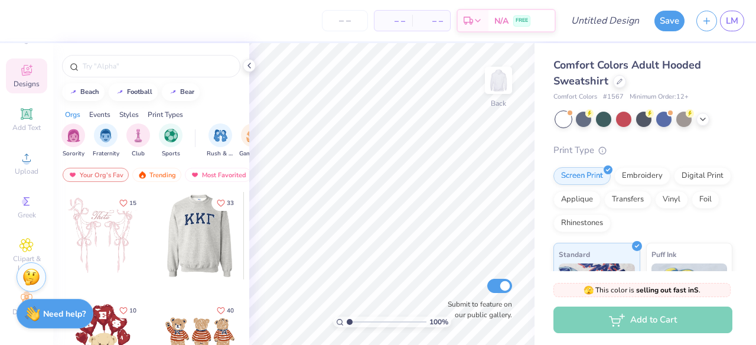
click at [194, 232] on div at bounding box center [200, 235] width 262 height 87
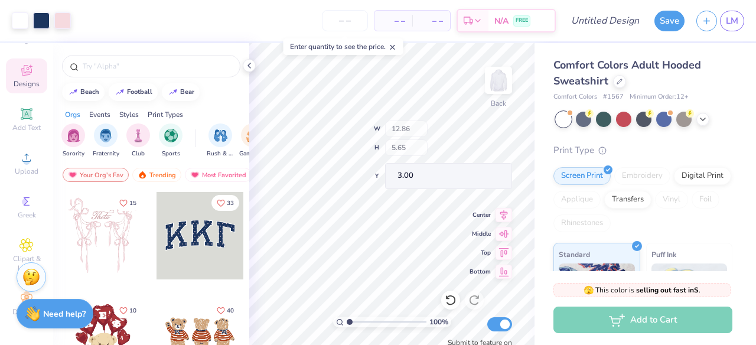
type input "12.64"
type input "5.39"
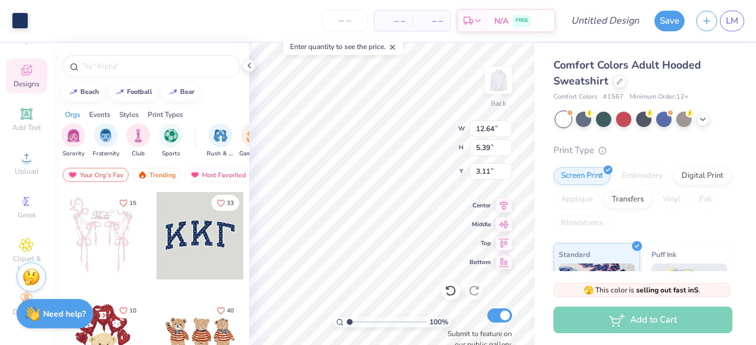
click at [643, 175] on div "Embroidery" at bounding box center [642, 176] width 56 height 18
click at [631, 171] on div "Embroidery" at bounding box center [642, 176] width 56 height 18
click at [607, 168] on icon at bounding box center [607, 167] width 5 height 5
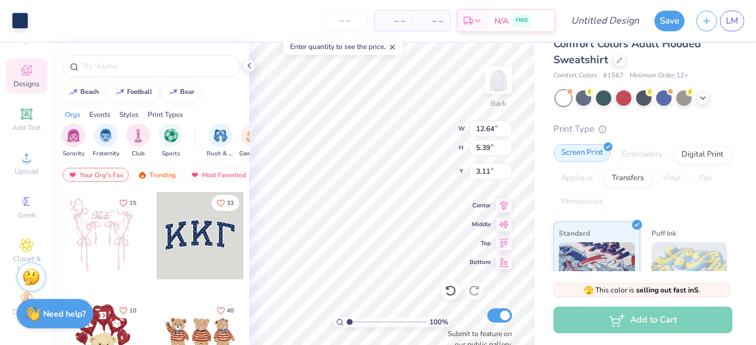
scroll to position [25, 0]
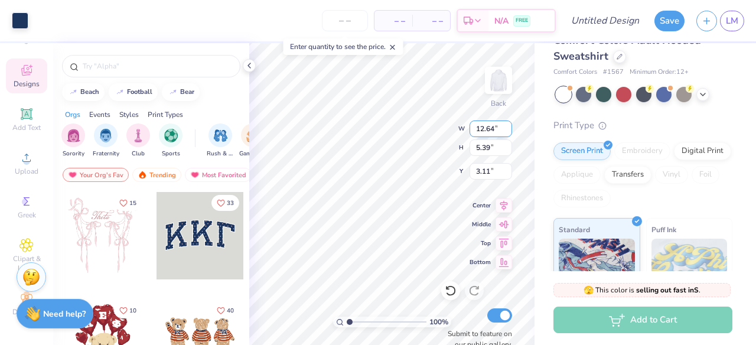
type input "3.00"
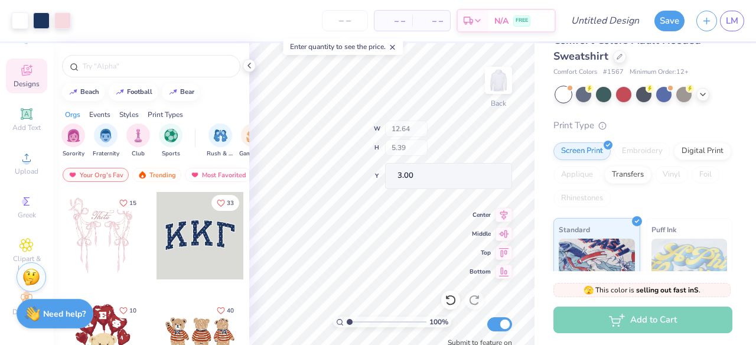
type input "12.86"
type input "5.65"
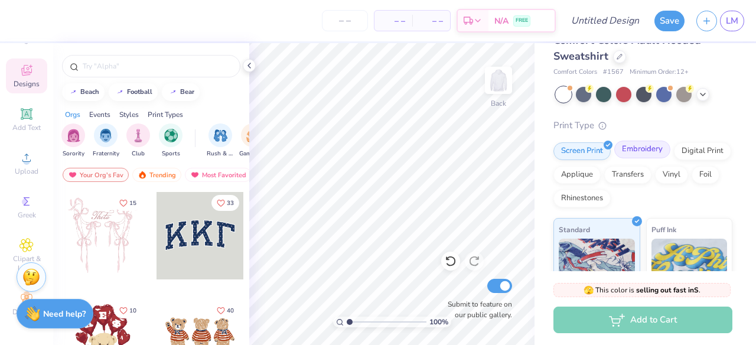
click at [646, 154] on div "Embroidery" at bounding box center [642, 150] width 56 height 18
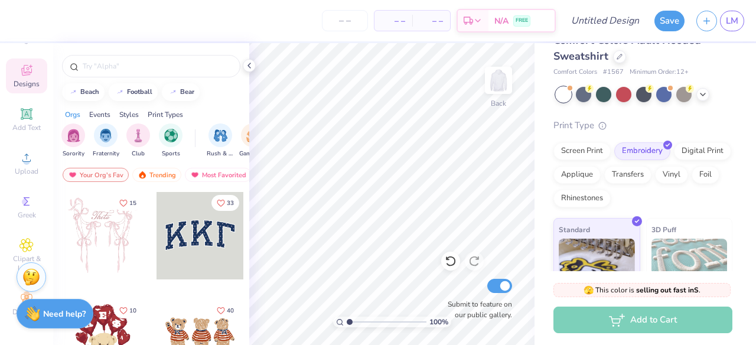
click at [200, 246] on div at bounding box center [200, 235] width 87 height 87
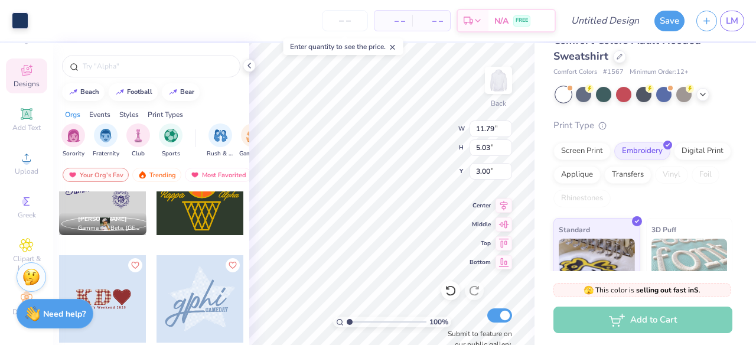
scroll to position [994, 0]
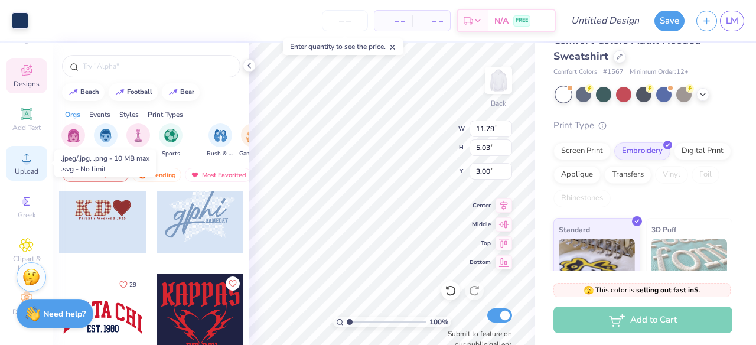
click at [18, 158] on div "Upload" at bounding box center [26, 163] width 41 height 35
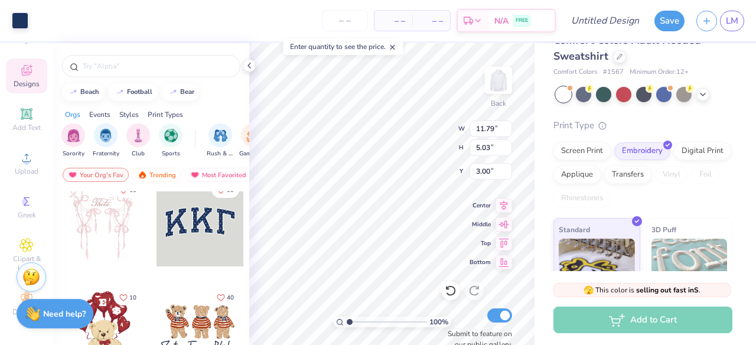
scroll to position [0, 0]
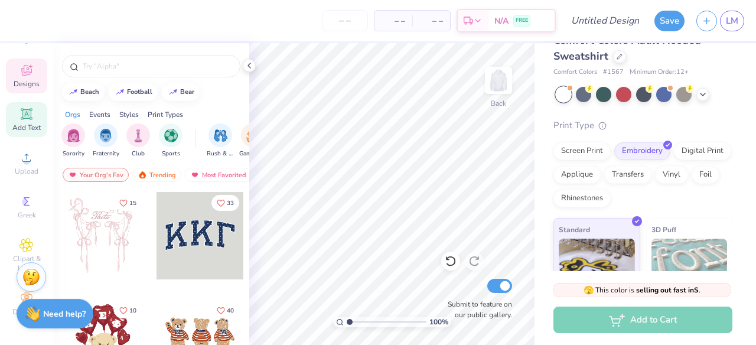
click at [20, 120] on icon at bounding box center [26, 114] width 14 height 14
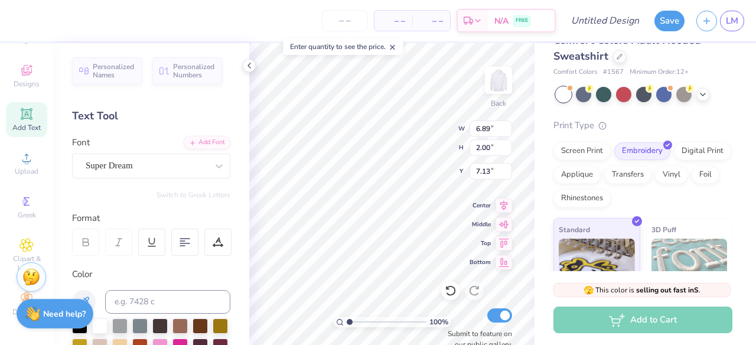
type textarea "TXT"
type textarea "SWPA"
click at [150, 159] on div "Super Dream" at bounding box center [146, 166] width 124 height 18
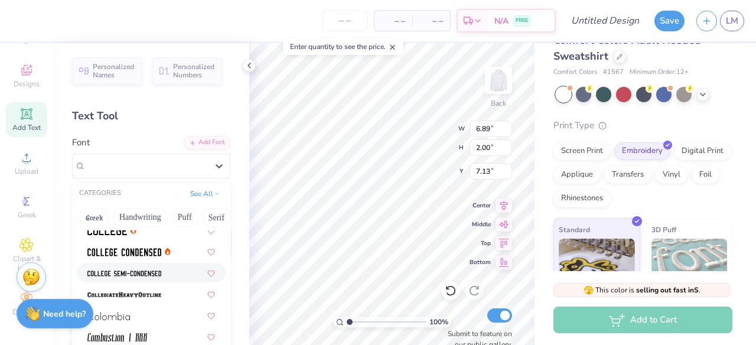
scroll to position [1559, 0]
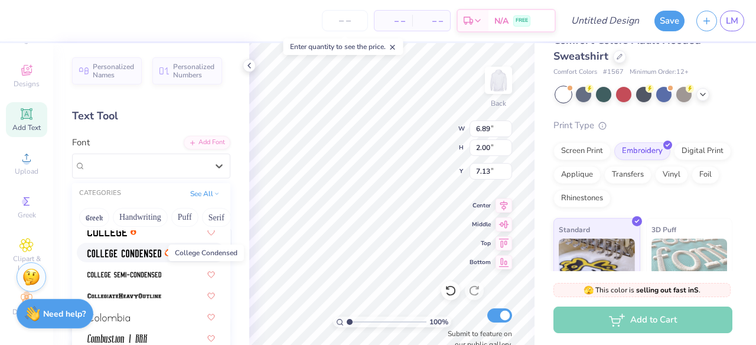
click at [148, 248] on span at bounding box center [124, 252] width 74 height 12
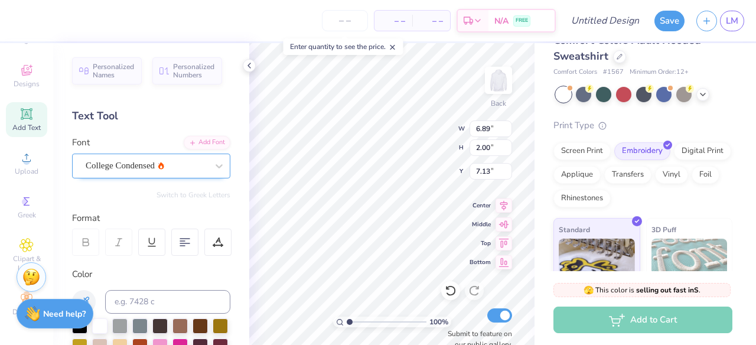
click at [170, 165] on div "College Condensed" at bounding box center [146, 166] width 124 height 18
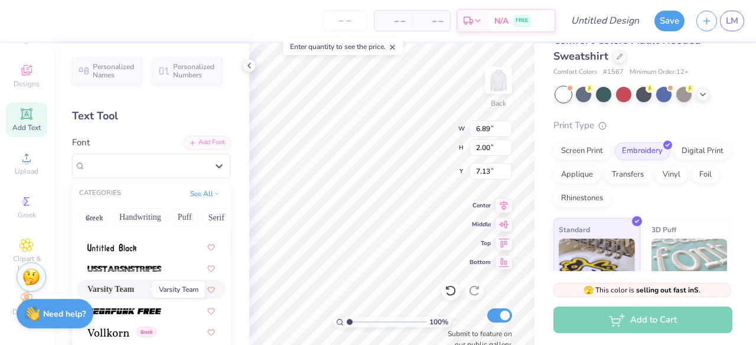
scroll to position [6286, 0]
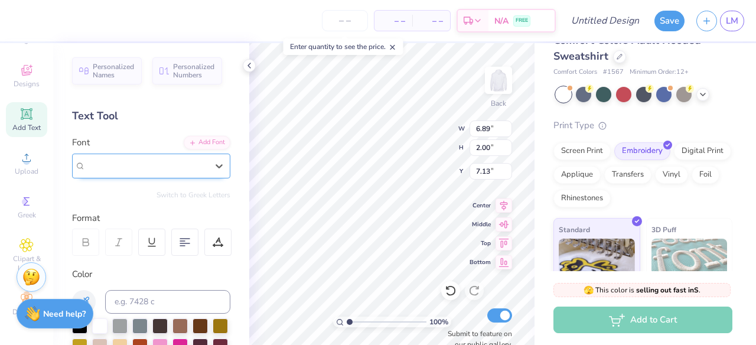
click at [143, 168] on span "College Condensed" at bounding box center [120, 166] width 69 height 14
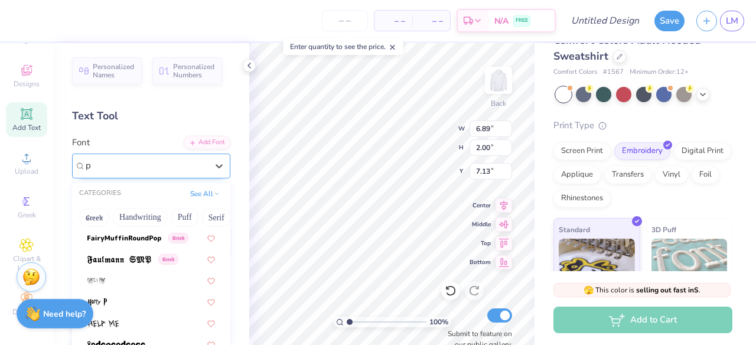
scroll to position [0, 0]
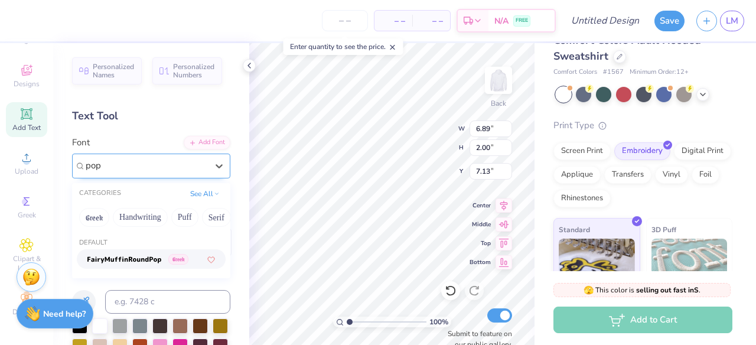
type input "po"
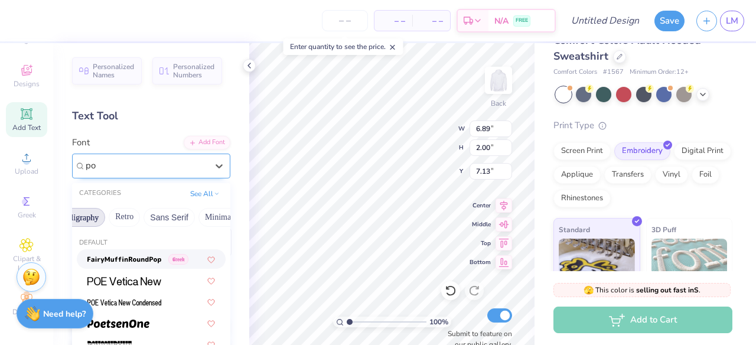
scroll to position [0, 246]
click at [26, 78] on div "Designs" at bounding box center [26, 75] width 41 height 35
type input "5.42"
type input "1.95"
type input "7.15"
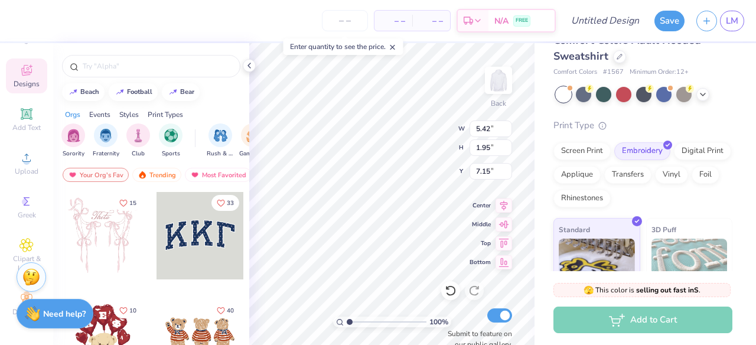
click at [194, 231] on div at bounding box center [200, 235] width 87 height 87
type input "12.00"
type input "5.27"
type input "3.00"
type input "5.42"
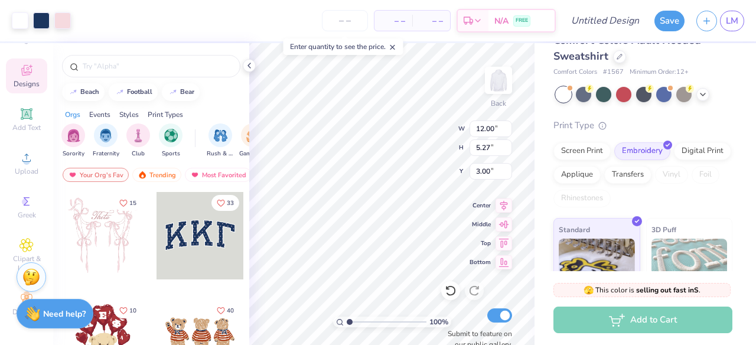
type input "1.95"
type input "7.15"
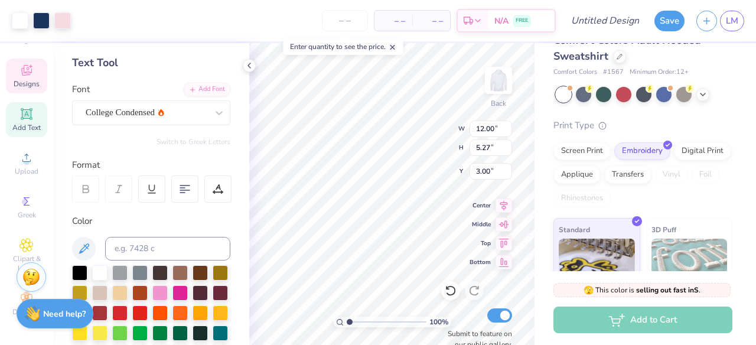
scroll to position [0, 0]
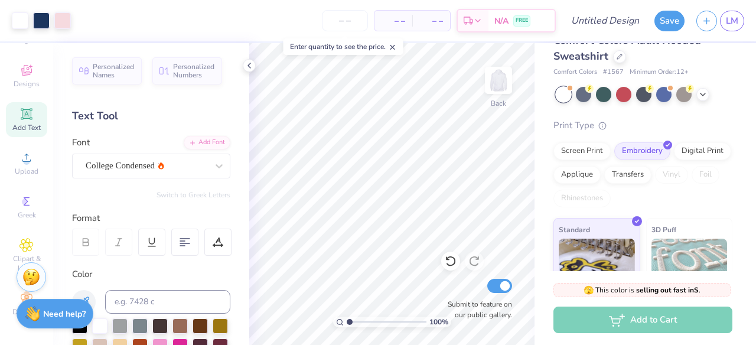
click at [29, 109] on icon at bounding box center [26, 114] width 14 height 14
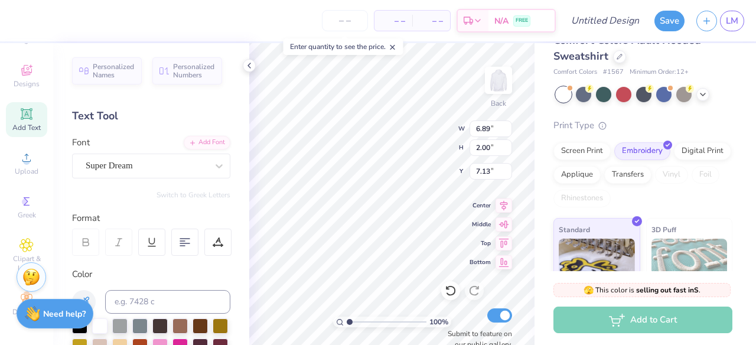
scroll to position [0, 1]
type textarea "SWPA"
type input "12.00"
type input "5.27"
type input "3.00"
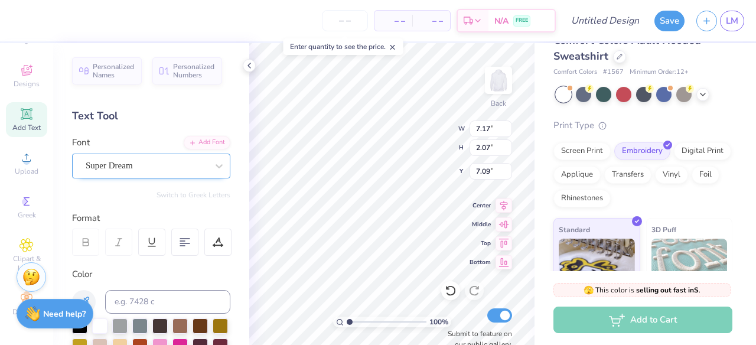
click at [190, 164] on div "Super Dream" at bounding box center [146, 166] width 124 height 18
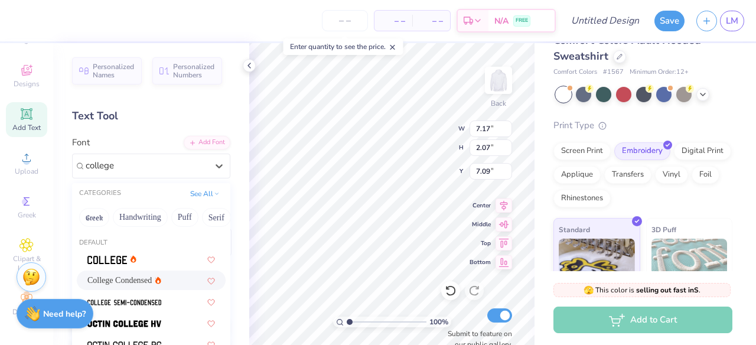
click at [108, 284] on span "College Condensed" at bounding box center [119, 280] width 64 height 12
type input "college"
type input "5.42"
type input "1.95"
type input "7.15"
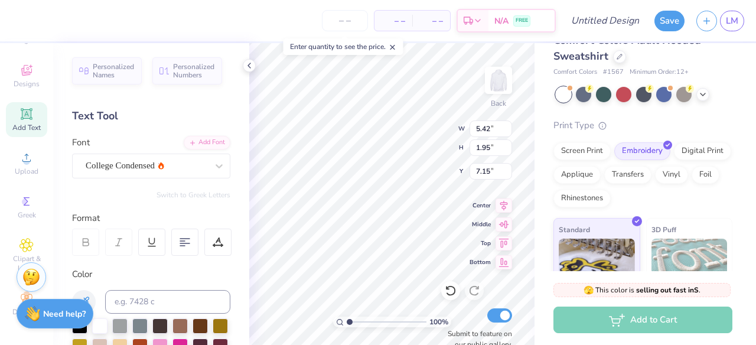
type input "6.18"
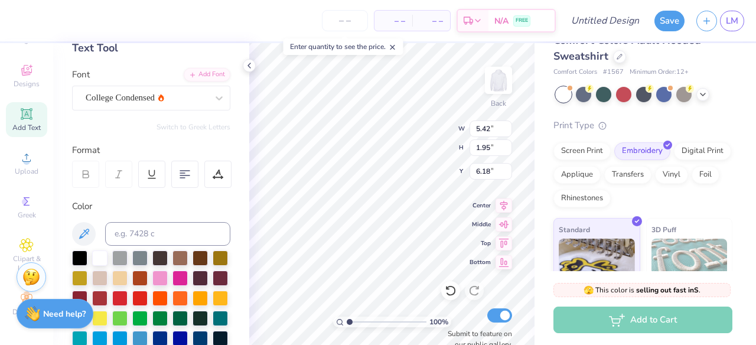
scroll to position [71, 0]
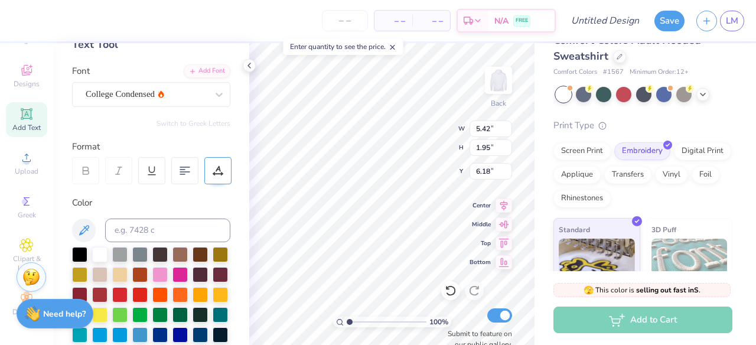
click at [213, 171] on icon at bounding box center [218, 170] width 11 height 11
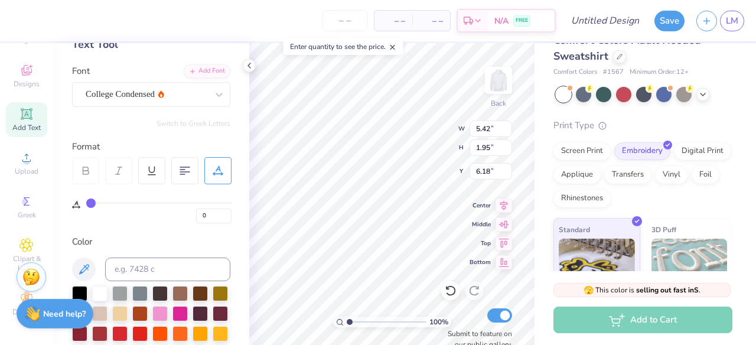
type input "2"
type input "7"
type input "14"
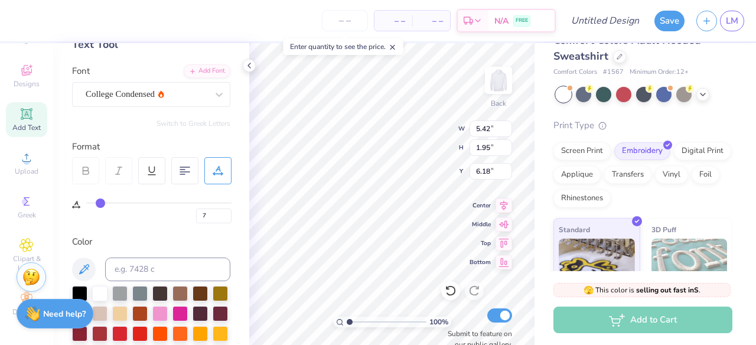
type input "14"
type input "22"
type input "29"
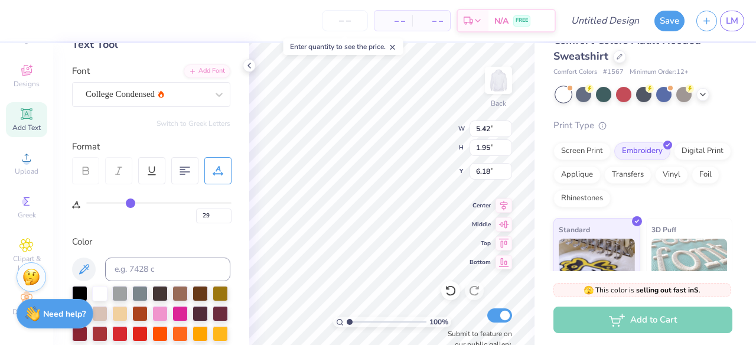
type input "35"
type input "41"
type input "44"
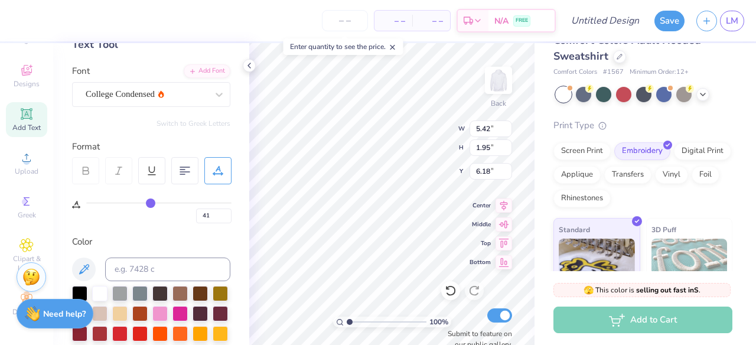
type input "44"
type input "47"
type input "49"
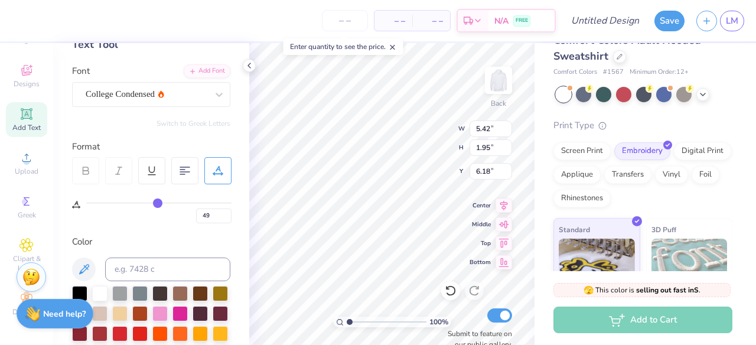
type input "52"
type input "54"
type input "56"
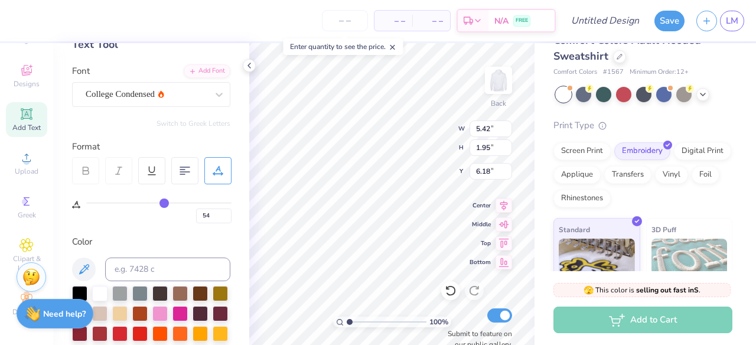
type input "56"
type input "59"
type input "62"
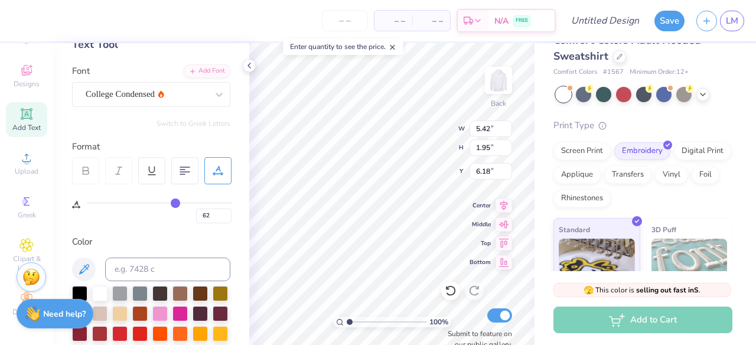
type input "65"
type input "67"
type input "70"
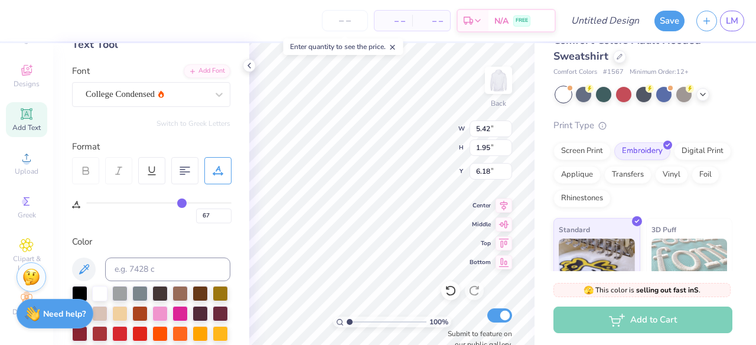
type input "70"
type input "72"
type input "74"
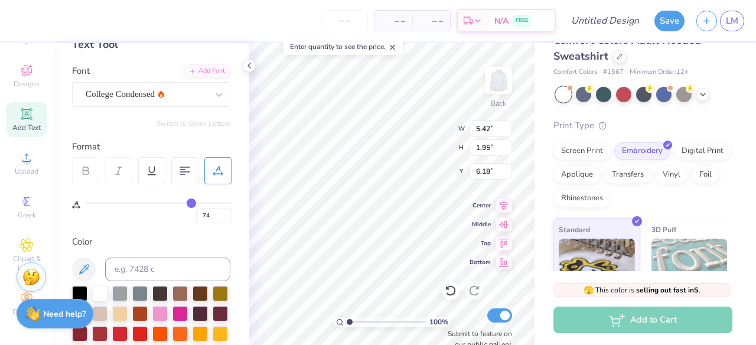
type input "77"
type input "79"
type input "81"
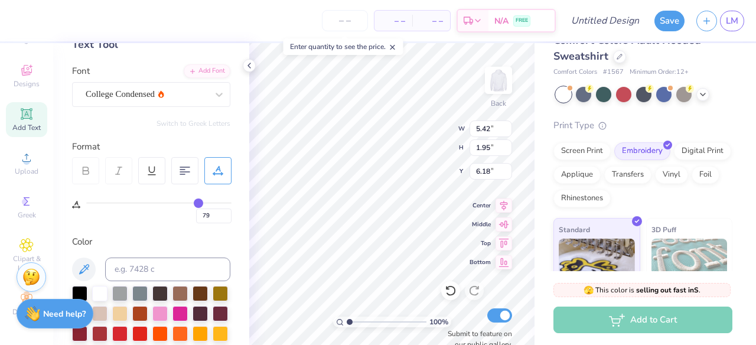
type input "81"
type input "84"
type input "85"
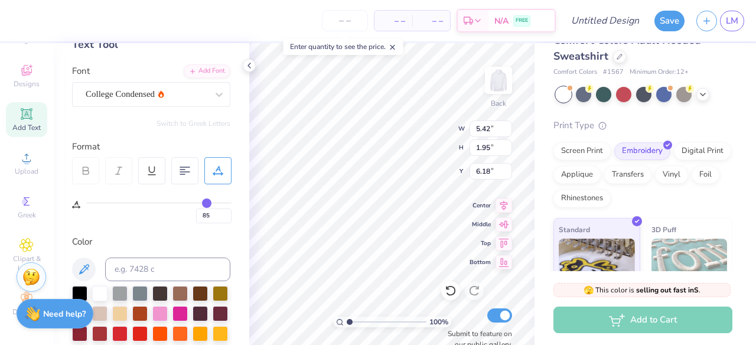
type input "86"
type input "87"
type input "88"
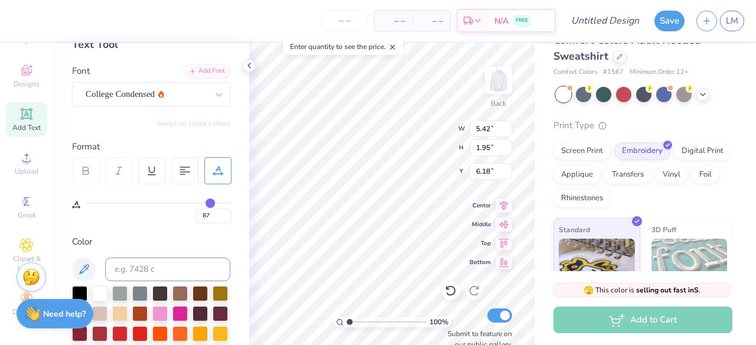
type input "88"
type input "89"
drag, startPoint x: 91, startPoint y: 200, endPoint x: 211, endPoint y: 204, distance: 120.6
click at [211, 204] on input "range" at bounding box center [158, 203] width 145 height 2
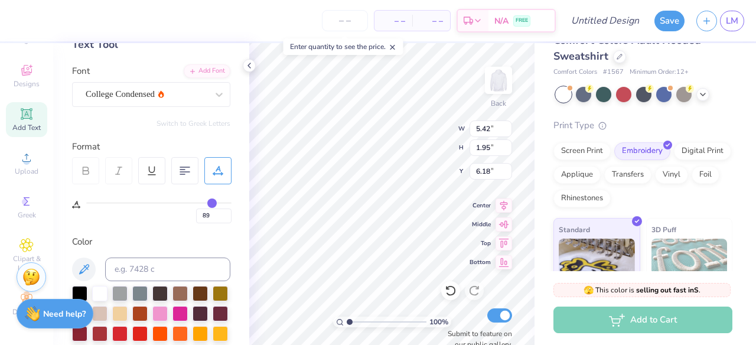
type input "87"
type input "80"
type input "66"
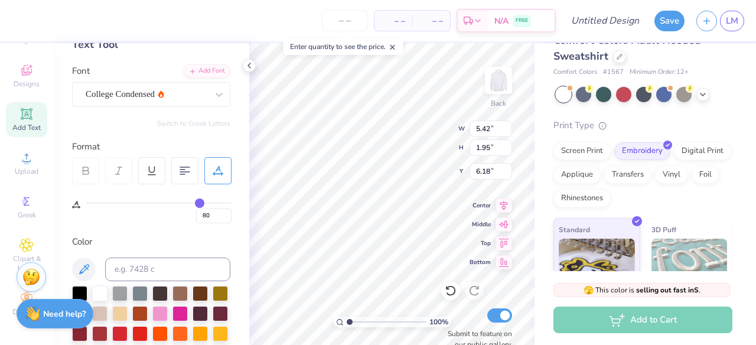
type input "66"
type input "52"
type input "39"
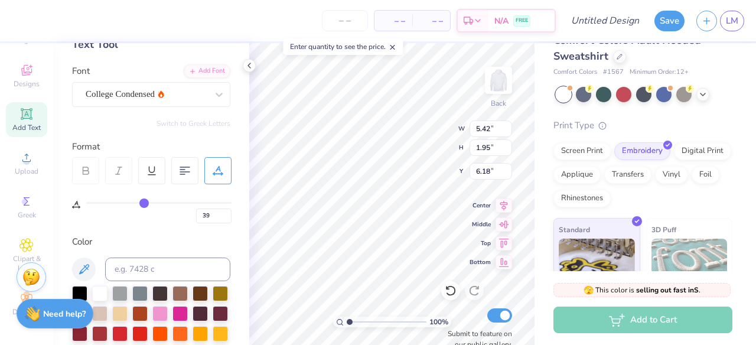
type input "25"
type input "16"
type input "9"
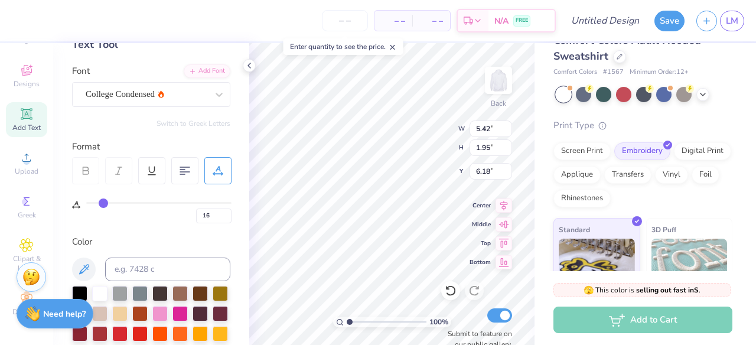
type input "9"
type input "1"
type input "0"
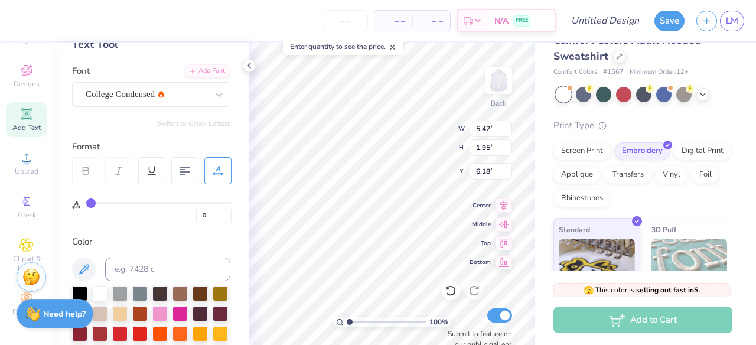
type input "7"
type input "17"
type input "25"
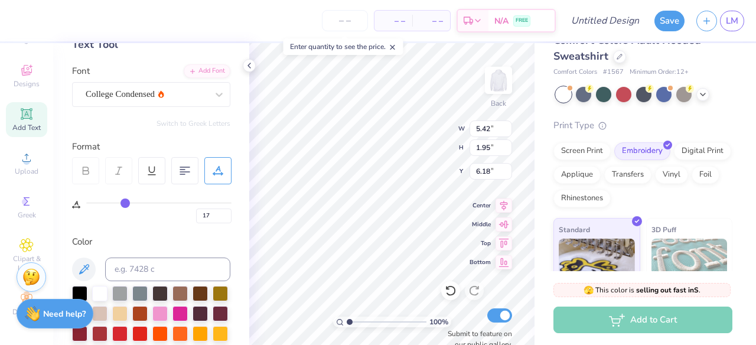
type input "25"
type input "31"
type input "36"
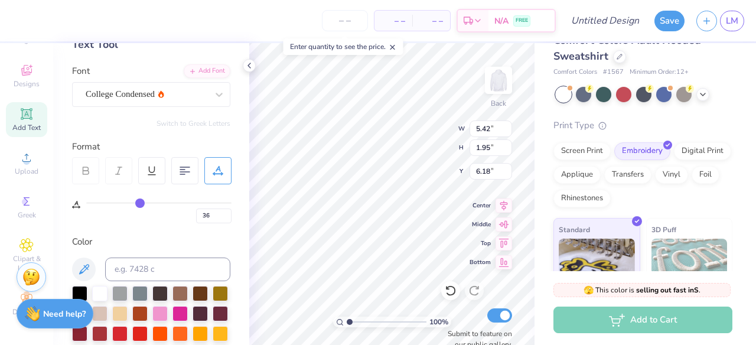
type input "39"
type input "41"
type input "43"
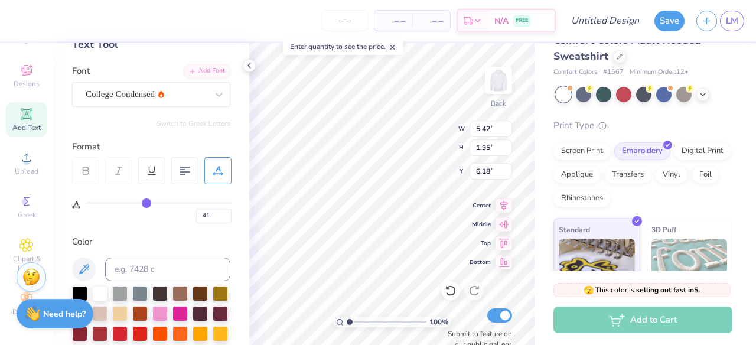
type input "43"
type input "44"
type input "45"
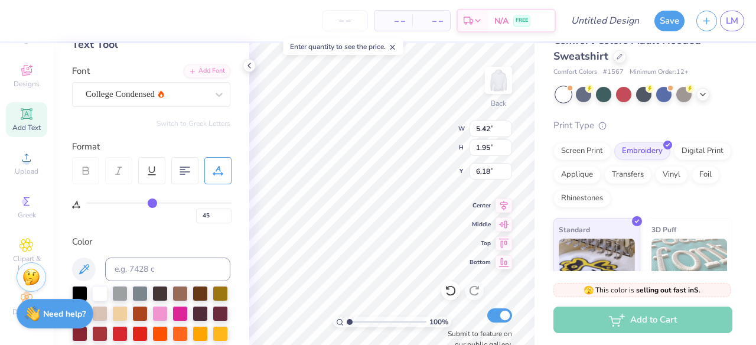
type input "44"
type input "43"
type input "41"
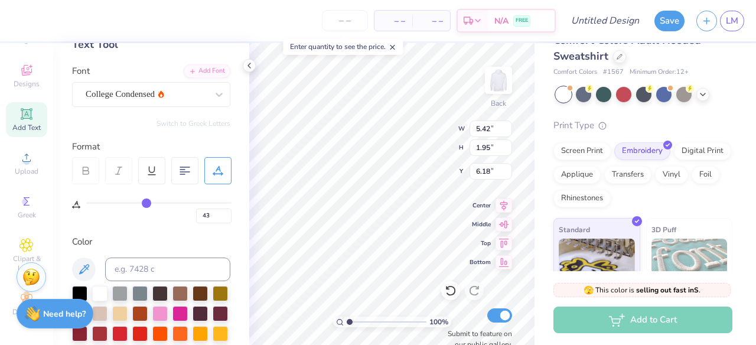
type input "41"
type input "39"
type input "37"
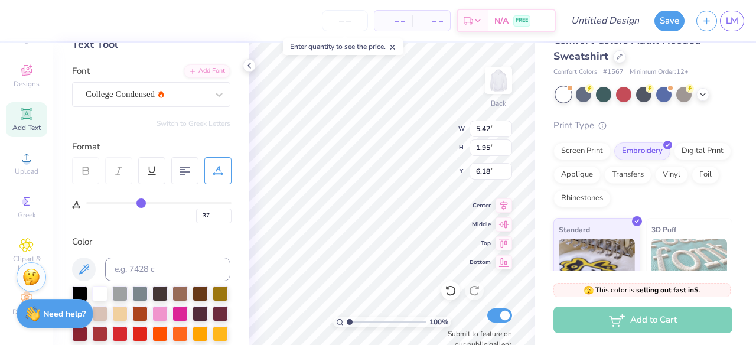
type input "34"
type input "29"
type input "24"
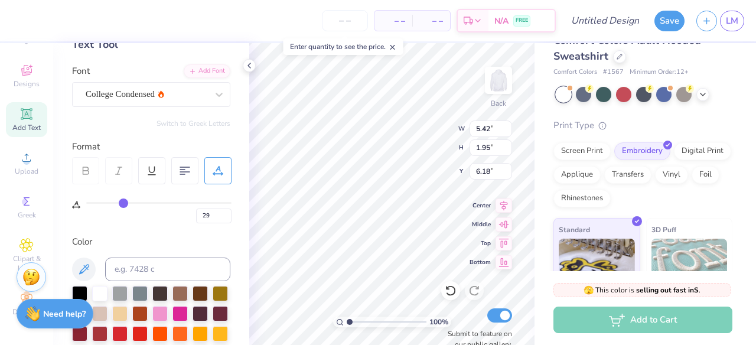
type input "24"
type input "18"
type input "13"
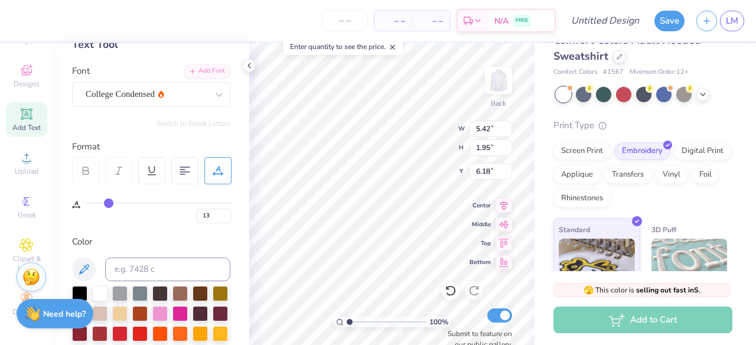
type input "9"
type input "5"
type input "3"
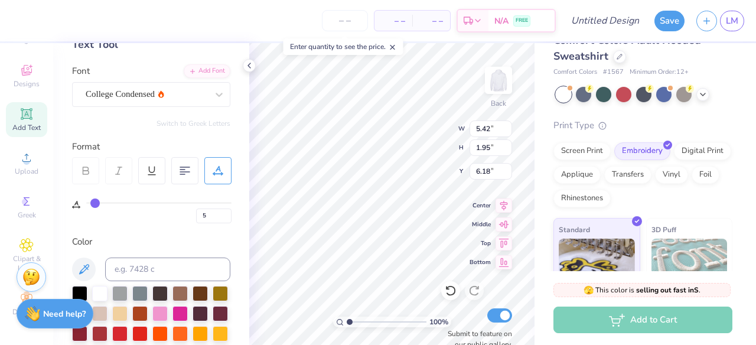
type input "3"
type input "1"
type input "0"
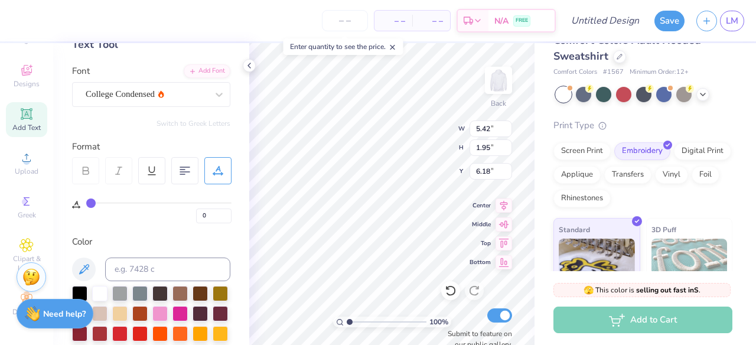
type input "1"
type input "2"
type input "3"
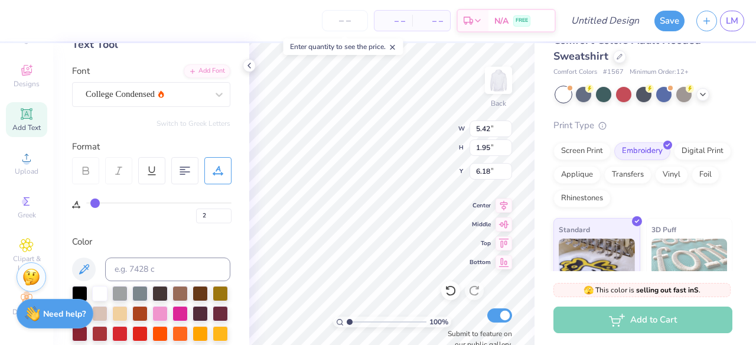
type input "3"
type input "4"
drag, startPoint x: 211, startPoint y: 204, endPoint x: 96, endPoint y: 200, distance: 115.8
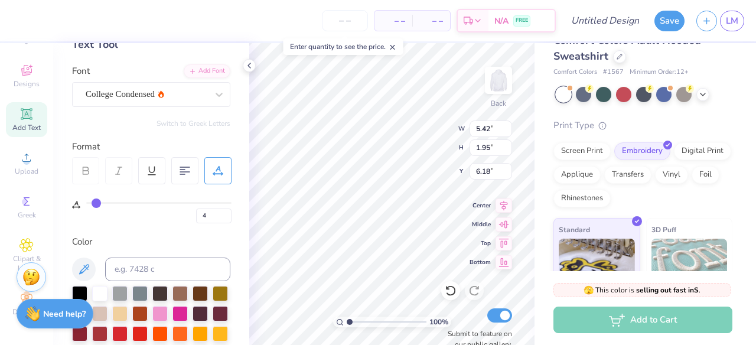
click at [96, 202] on input "range" at bounding box center [158, 203] width 145 height 2
type input "11.35"
type input "3.83"
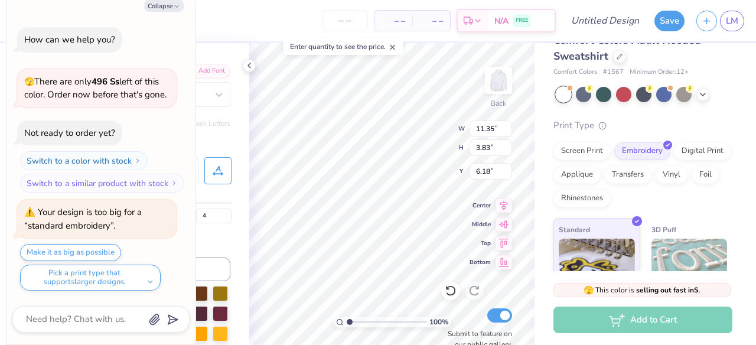
type textarea "x"
type input "6.21"
click at [175, 9] on icon "button" at bounding box center [176, 6] width 7 height 7
type textarea "x"
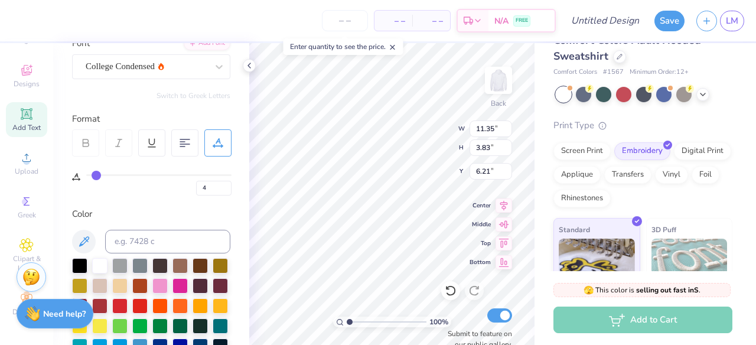
scroll to position [0, 0]
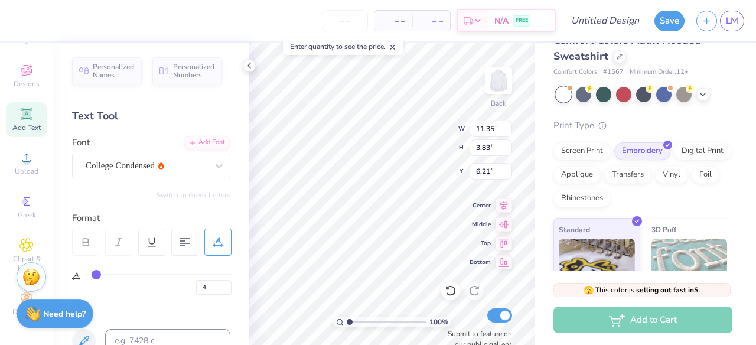
type input "4.22"
type input "6.02"
type input "11.36"
type input "3.85"
type input "6.20"
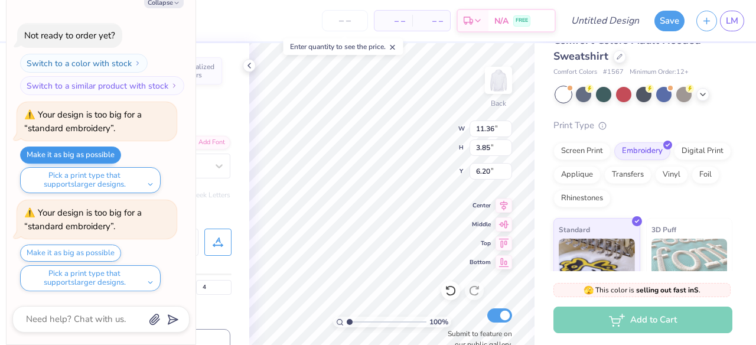
scroll to position [95, 0]
click at [93, 155] on button "Make it as big as possible" at bounding box center [70, 154] width 101 height 17
type textarea "x"
type input "12.00"
type input "4.06"
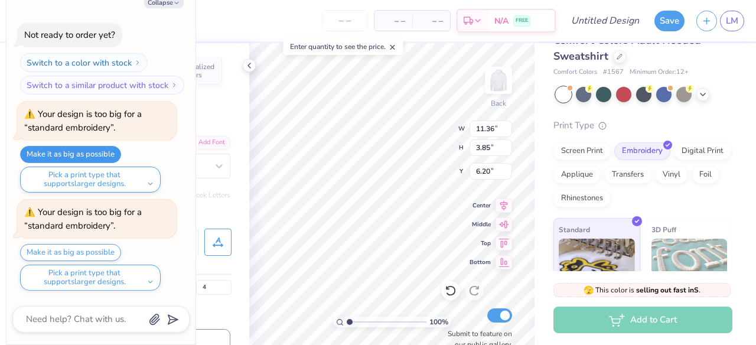
type input "5.95"
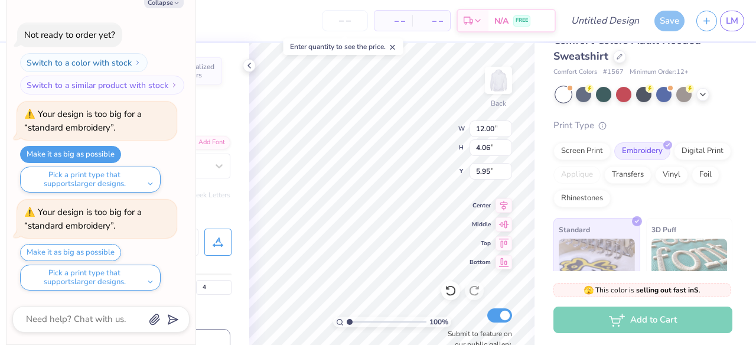
type textarea "x"
type input "6.09"
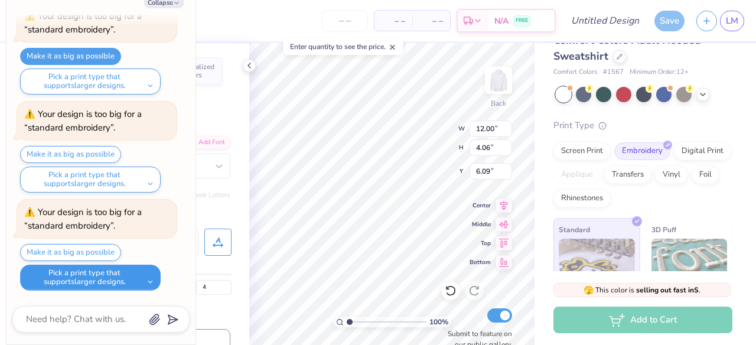
click at [83, 279] on button "Pick a print type that supports larger designs." at bounding box center [90, 278] width 141 height 26
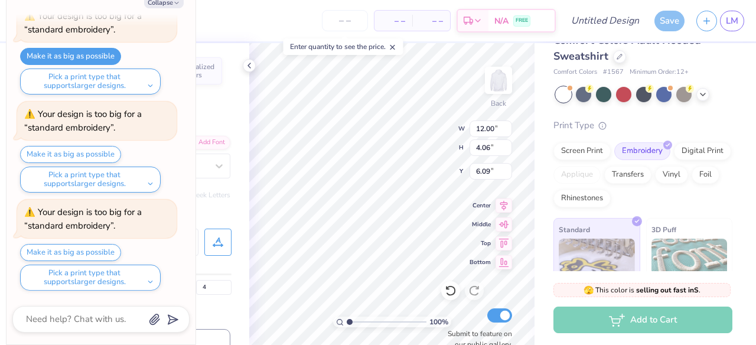
type textarea "x"
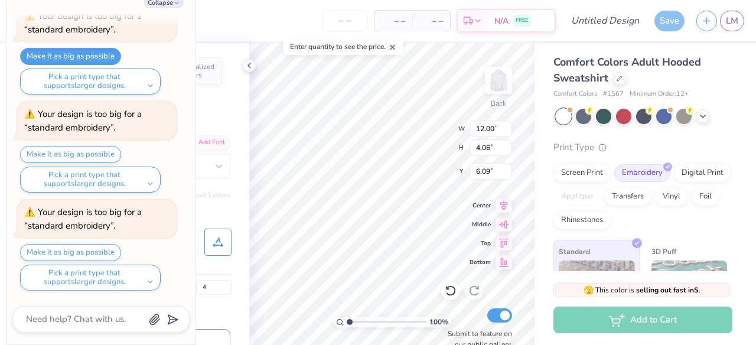
scroll to position [0, 0]
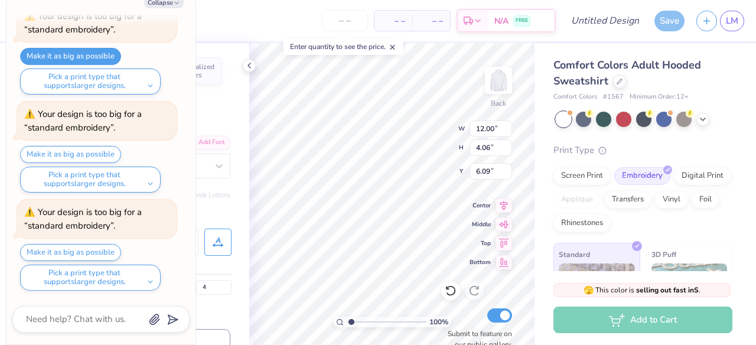
type input "1.37"
type textarea "x"
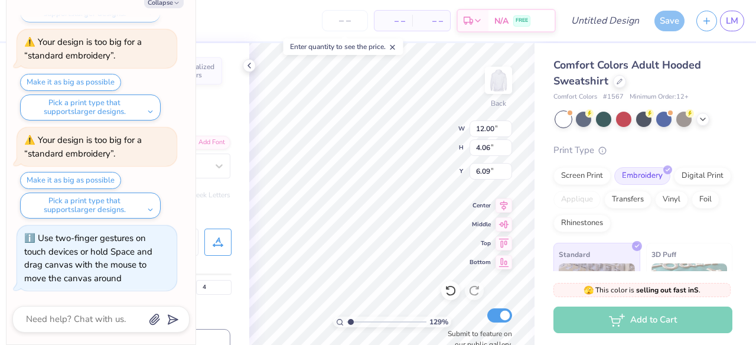
type input "1.19"
click at [351, 319] on input "range" at bounding box center [387, 322] width 80 height 11
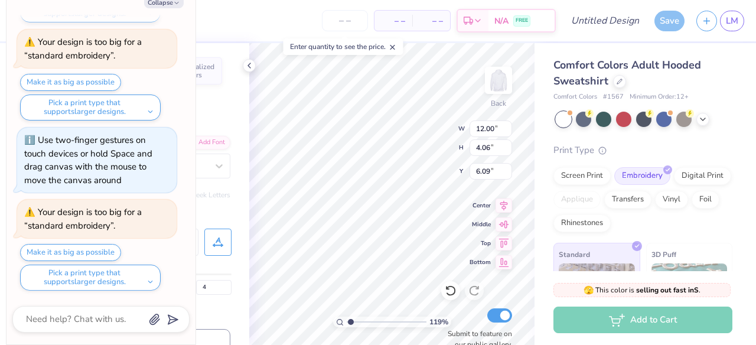
type textarea "x"
type input "4.06"
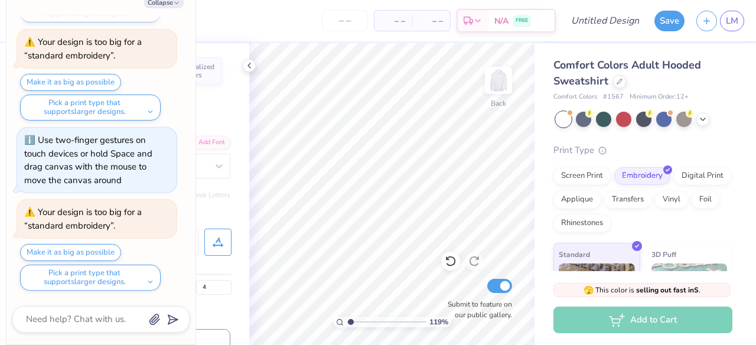
click at [217, 240] on icon at bounding box center [218, 240] width 5 height 6
click at [162, 1] on button "Collapse" at bounding box center [164, 2] width 40 height 12
type textarea "x"
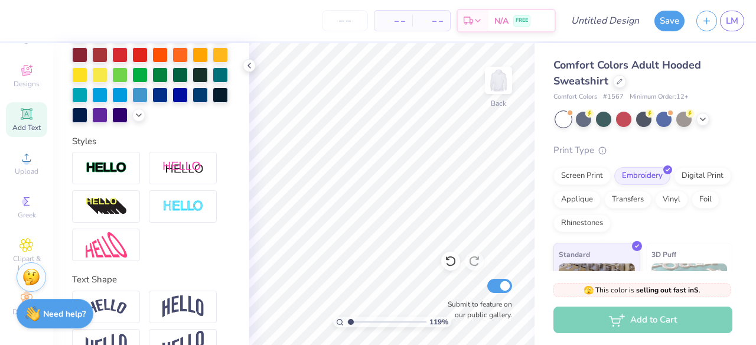
scroll to position [341, 0]
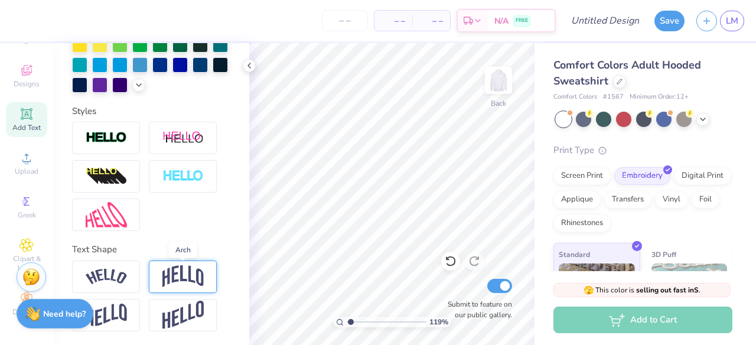
click at [180, 275] on img at bounding box center [182, 276] width 41 height 22
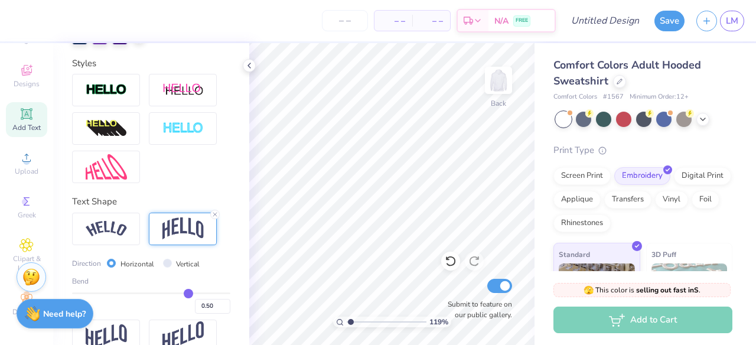
scroll to position [411, 0]
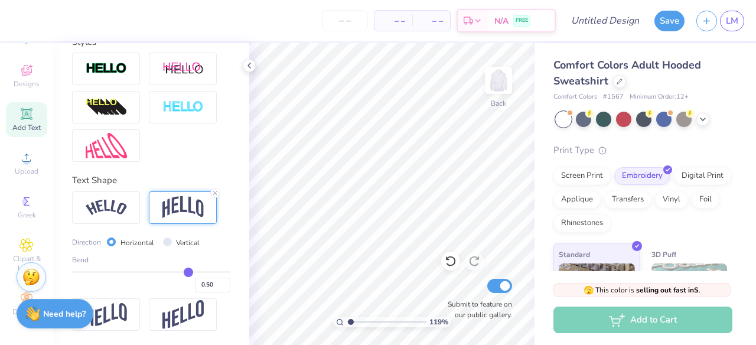
type input "0.51"
type input "0.52"
type input "0.53"
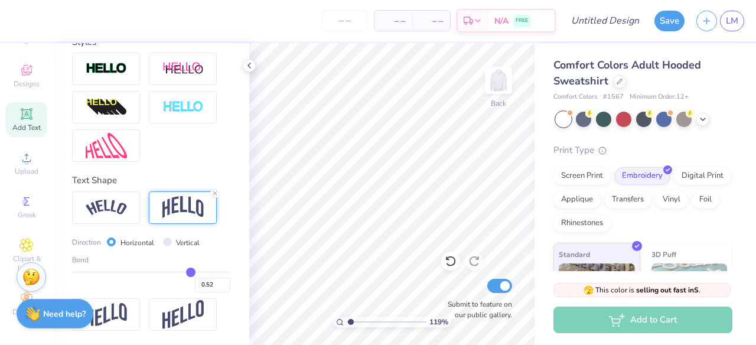
type input "0.53"
type input "0.55"
type input "0.57"
click at [191, 271] on input "range" at bounding box center [151, 272] width 158 height 2
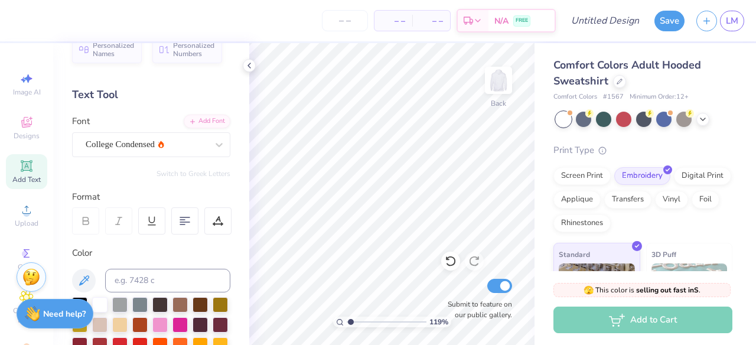
scroll to position [0, 0]
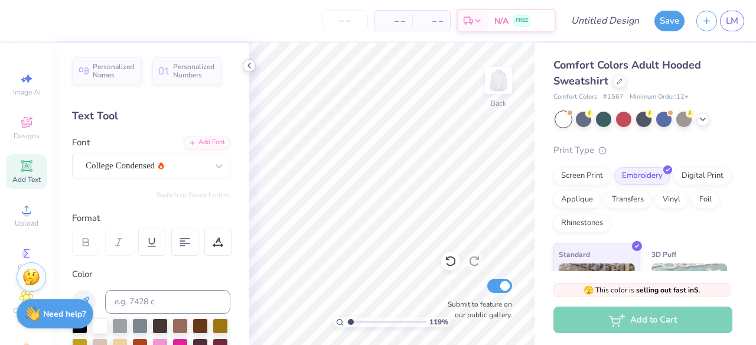
click at [246, 66] on icon at bounding box center [249, 65] width 9 height 9
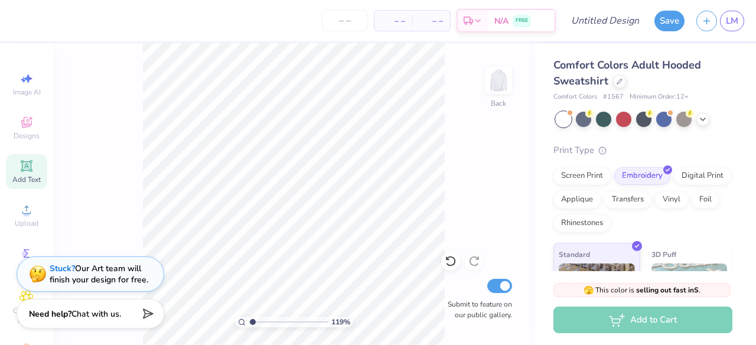
click at [28, 164] on icon at bounding box center [26, 165] width 9 height 9
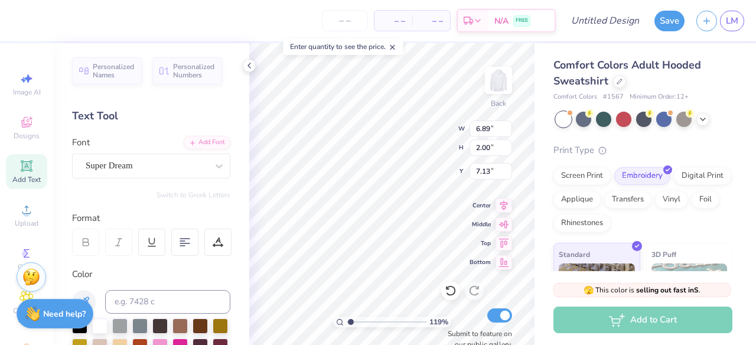
scroll to position [0, 1]
click at [120, 168] on div "Super Dream" at bounding box center [146, 166] width 124 height 18
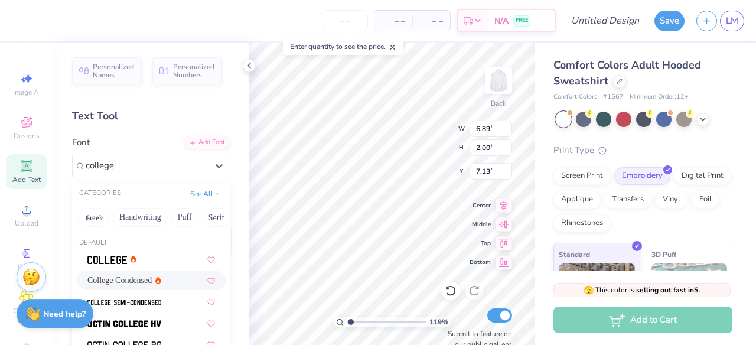
click at [124, 278] on span "College Condensed" at bounding box center [119, 280] width 64 height 12
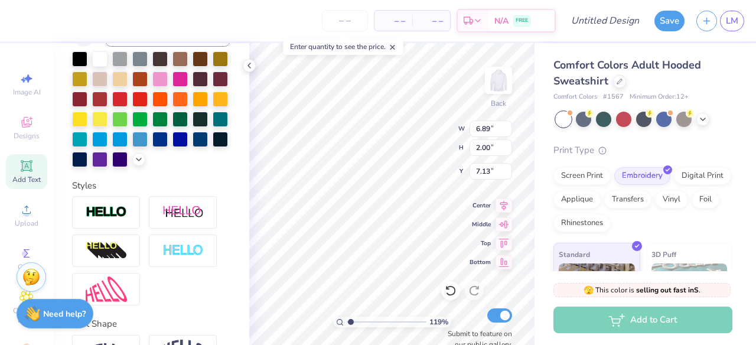
scroll to position [341, 0]
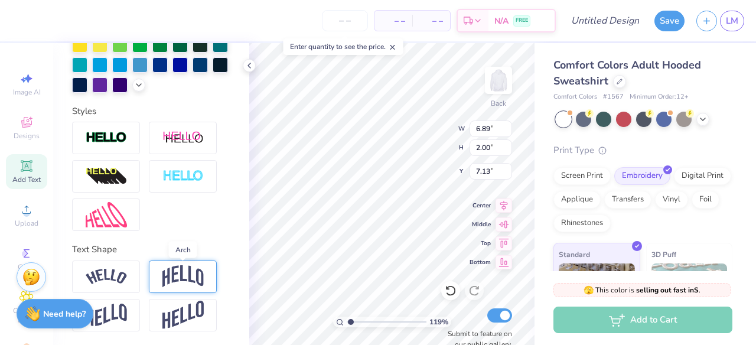
click at [183, 273] on img at bounding box center [182, 276] width 41 height 22
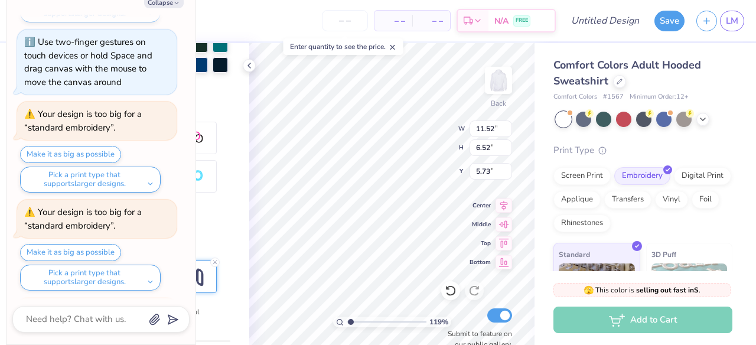
scroll to position [559, 0]
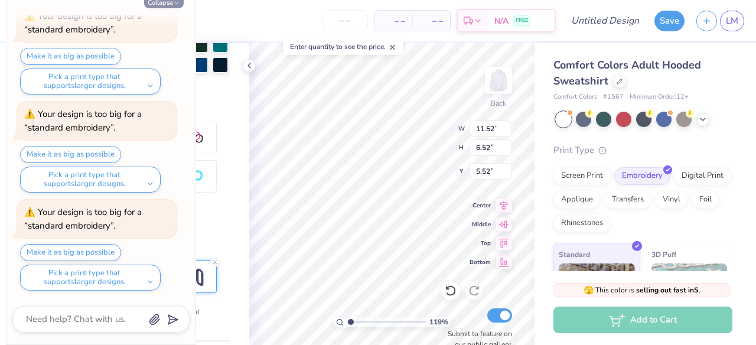
click at [173, 2] on icon "button" at bounding box center [176, 2] width 7 height 7
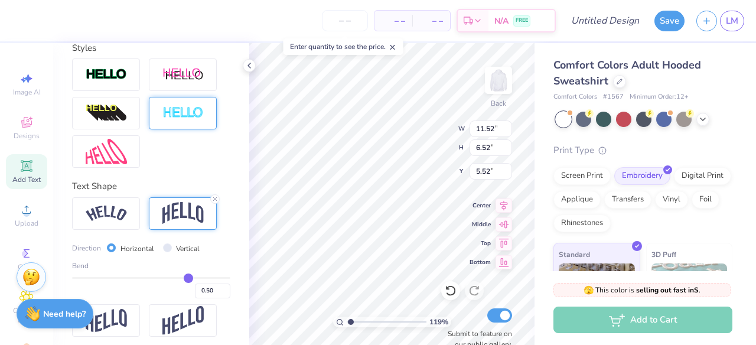
scroll to position [411, 0]
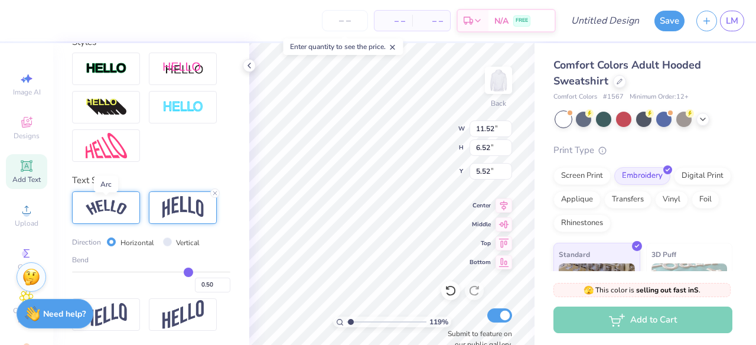
click at [116, 213] on img at bounding box center [106, 208] width 41 height 16
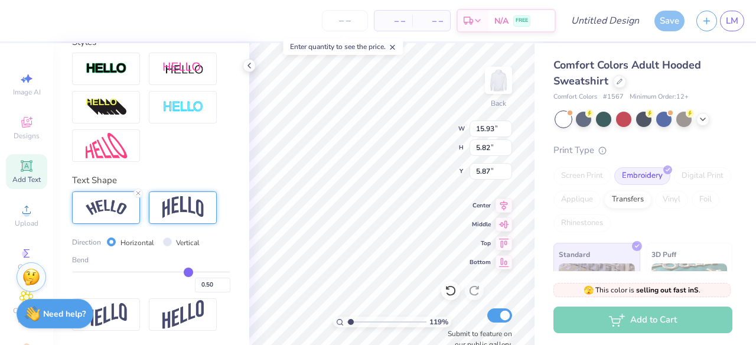
click at [181, 209] on img at bounding box center [182, 207] width 41 height 22
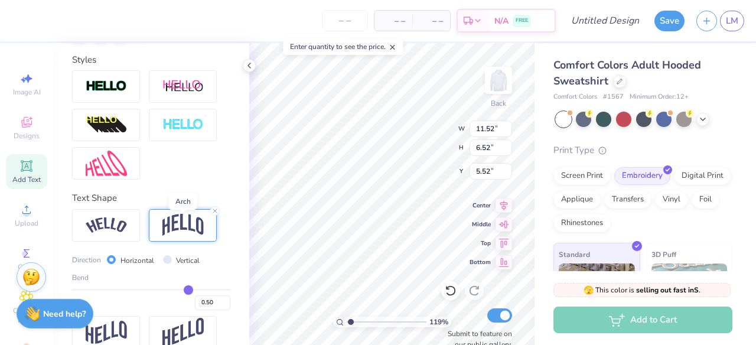
scroll to position [382, 0]
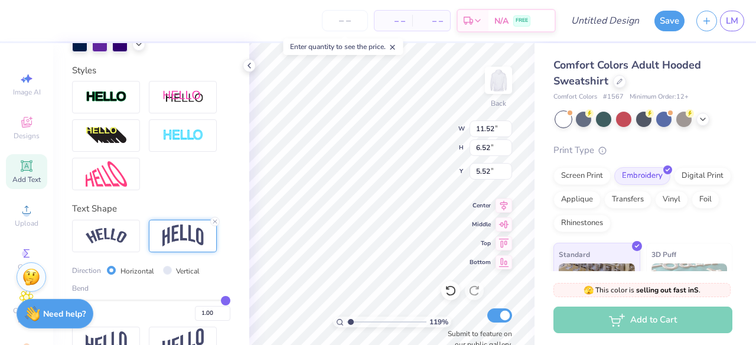
drag, startPoint x: 185, startPoint y: 298, endPoint x: 227, endPoint y: 297, distance: 42.5
click at [227, 299] on input "range" at bounding box center [151, 300] width 158 height 2
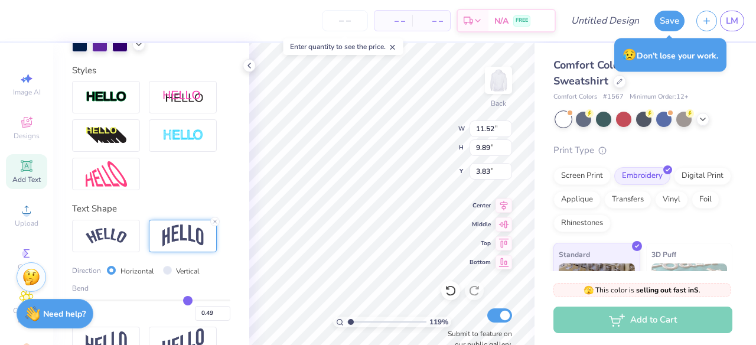
drag, startPoint x: 226, startPoint y: 297, endPoint x: 190, endPoint y: 300, distance: 36.2
click at [189, 300] on input "range" at bounding box center [151, 300] width 158 height 2
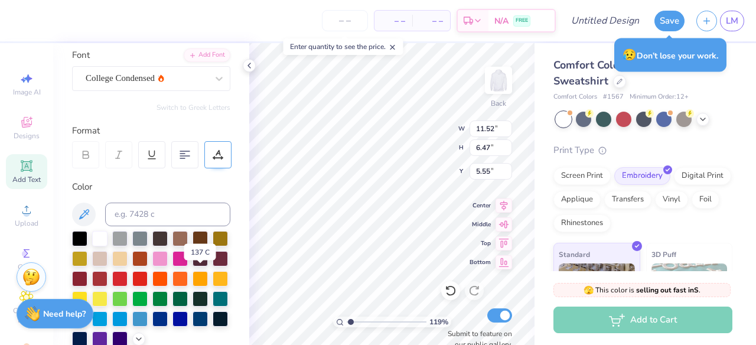
scroll to position [86, 0]
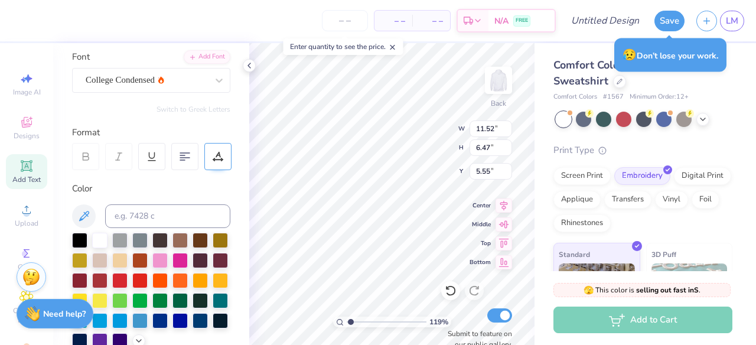
click at [214, 151] on icon at bounding box center [218, 156] width 11 height 11
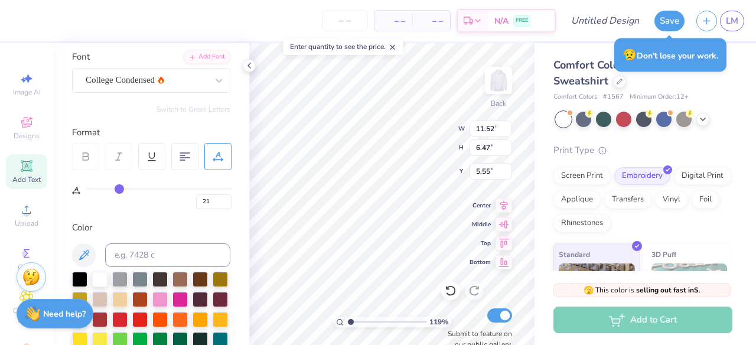
drag, startPoint x: 90, startPoint y: 185, endPoint x: 119, endPoint y: 183, distance: 29.0
click at [119, 188] on input "range" at bounding box center [158, 189] width 145 height 2
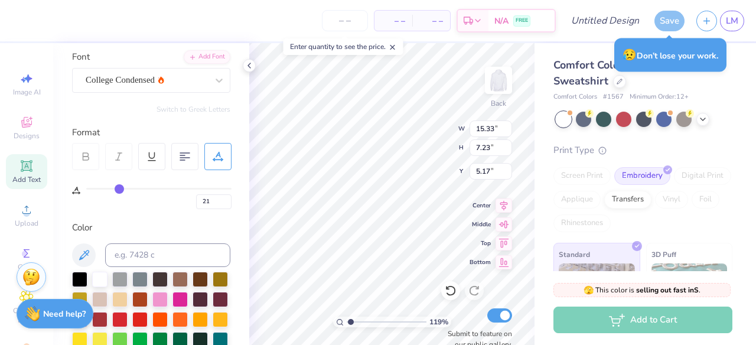
drag, startPoint x: 119, startPoint y: 183, endPoint x: 107, endPoint y: 184, distance: 11.9
click at [107, 184] on div "21" at bounding box center [158, 195] width 145 height 27
drag, startPoint x: 120, startPoint y: 190, endPoint x: 106, endPoint y: 193, distance: 14.5
click at [106, 190] on input "range" at bounding box center [158, 189] width 145 height 2
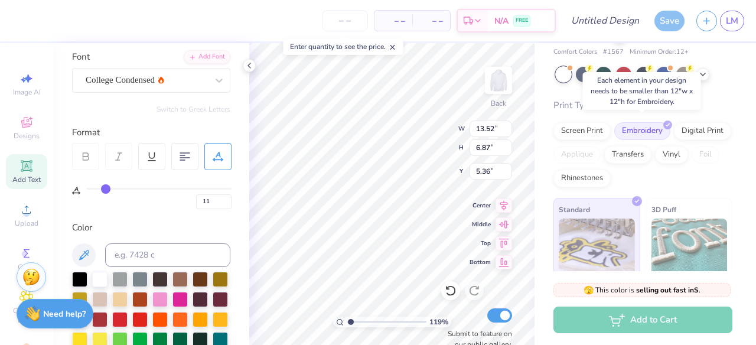
scroll to position [50, 0]
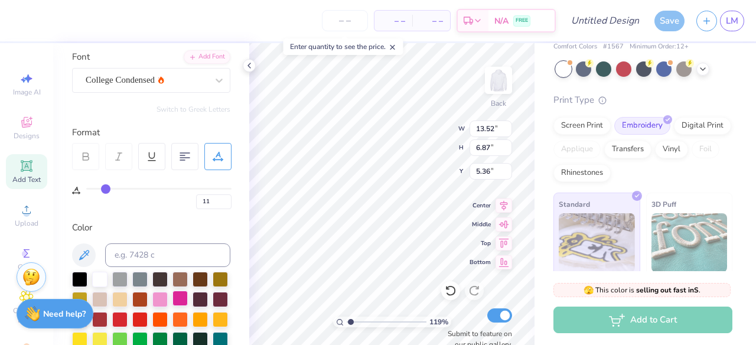
click at [178, 297] on div at bounding box center [179, 298] width 15 height 15
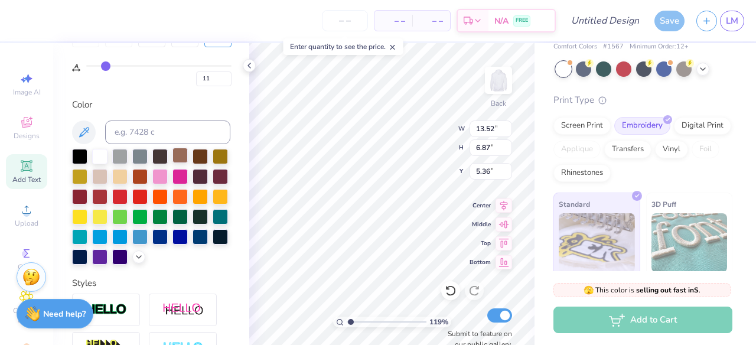
scroll to position [226, 0]
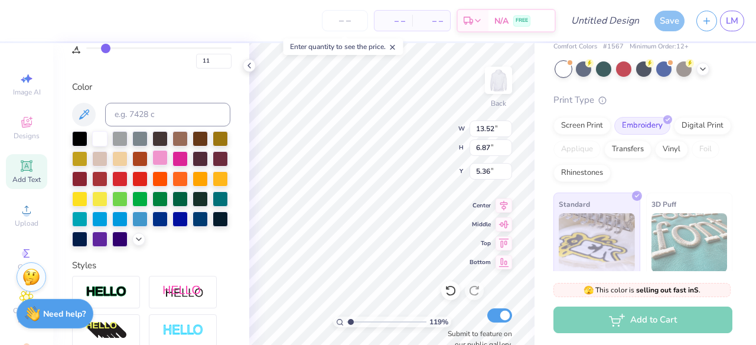
click at [162, 160] on div at bounding box center [159, 157] width 15 height 15
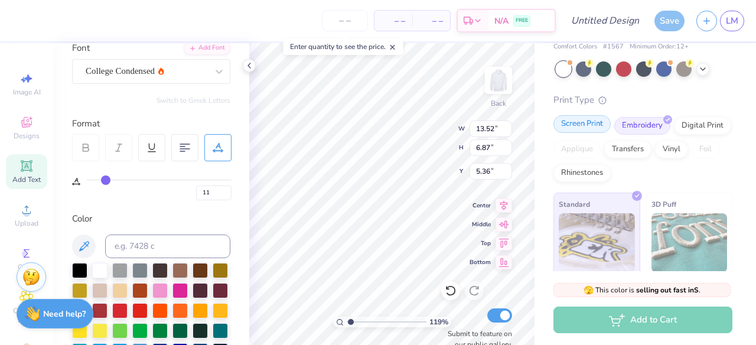
scroll to position [0, 0]
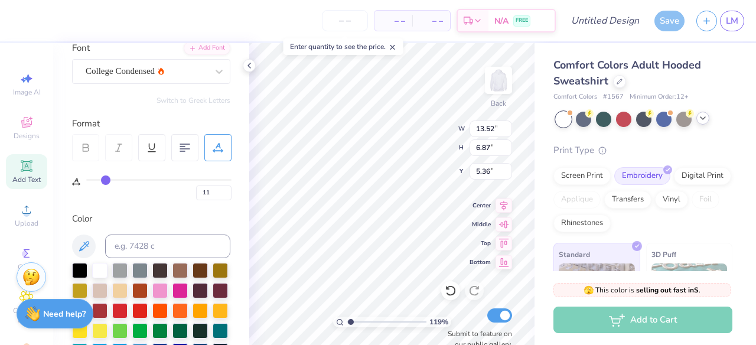
click at [702, 116] on icon at bounding box center [702, 117] width 9 height 9
